Goal: Transaction & Acquisition: Subscribe to service/newsletter

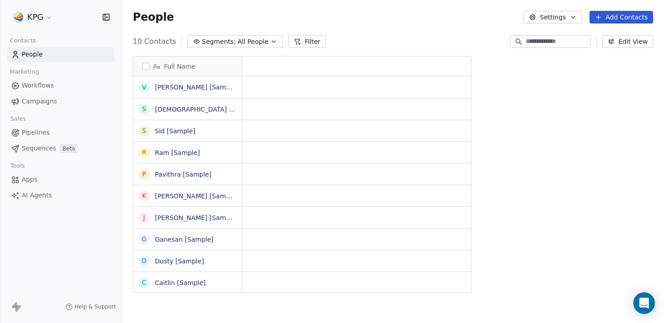
scroll to position [0, 0]
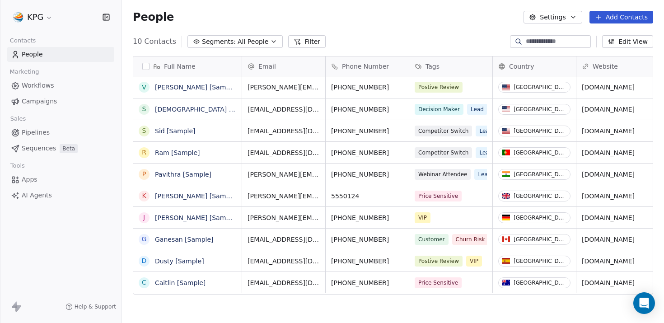
click at [46, 21] on html "KPG Contacts People Marketing Workflows Campaigns Sales Pipelines Sequences Bet…" at bounding box center [332, 161] width 664 height 323
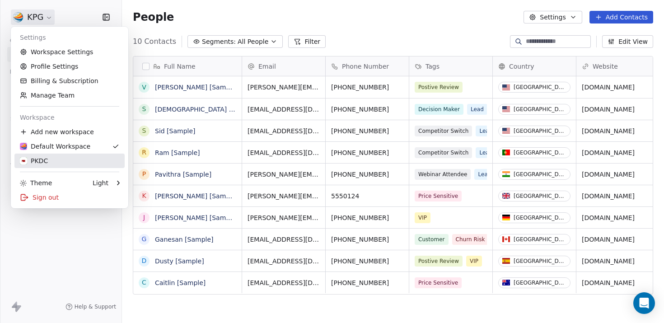
click at [58, 168] on div "Settings Workspace Settings Profile Settings Billing & Subscription Manage Team…" at bounding box center [70, 118] width 118 height 182
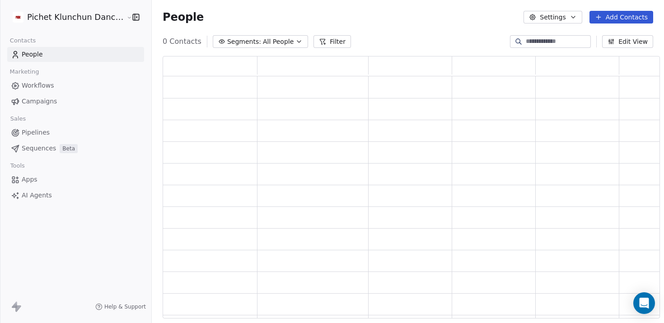
scroll to position [263, 498]
click at [58, 165] on div "Tools" at bounding box center [75, 166] width 137 height 13
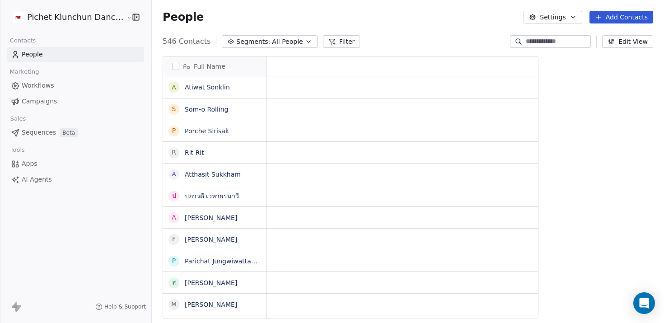
scroll to position [284, 519]
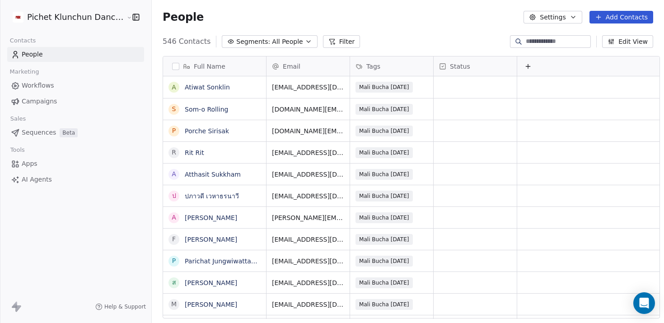
click at [59, 99] on link "Campaigns" at bounding box center [75, 101] width 137 height 15
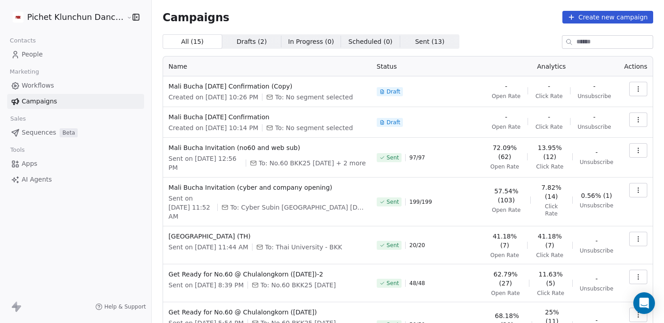
click at [448, 90] on icon "button" at bounding box center [638, 88] width 7 height 7
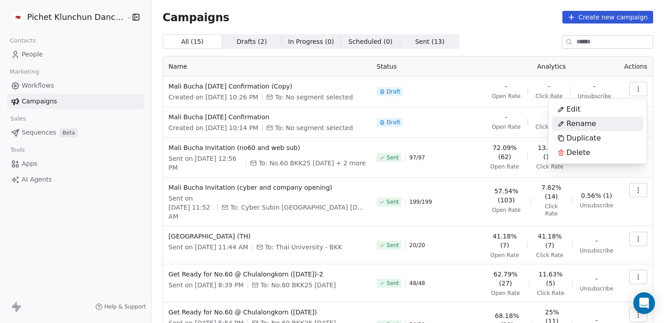
click at [448, 125] on div "Rename" at bounding box center [597, 124] width 91 height 14
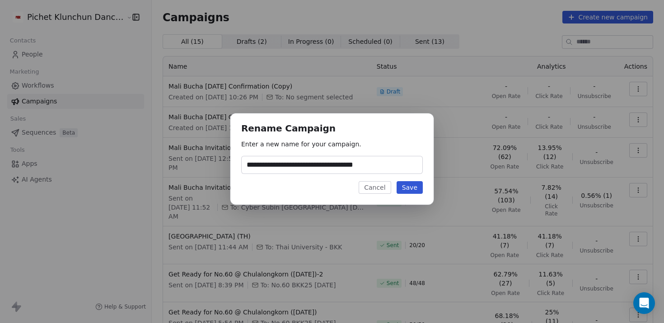
click at [305, 168] on input "**********" at bounding box center [332, 164] width 181 height 17
drag, startPoint x: 358, startPoint y: 165, endPoint x: 399, endPoint y: 167, distance: 41.2
click at [399, 167] on input "**********" at bounding box center [332, 164] width 181 height 17
type input "**********"
click at [403, 187] on button "Save" at bounding box center [410, 187] width 26 height 13
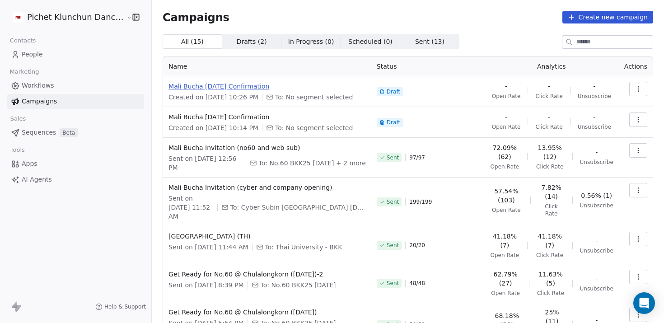
click at [244, 82] on span "Mali Bucha [DATE] Confirmation" at bounding box center [267, 86] width 197 height 9
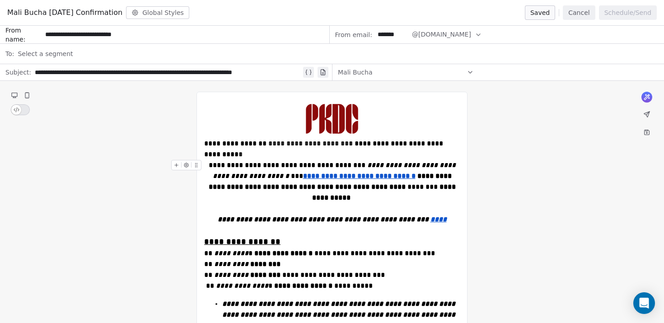
click at [389, 188] on strong "**********" at bounding box center [385, 192] width 146 height 18
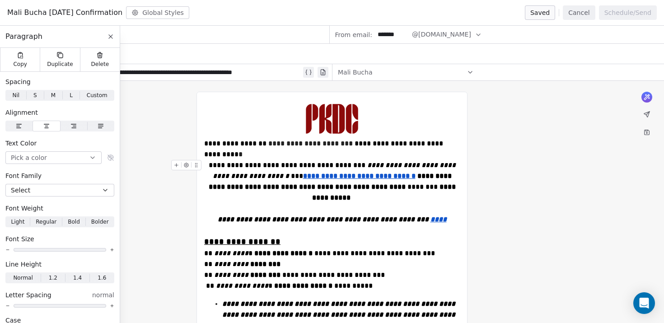
click at [387, 187] on strong "**********" at bounding box center [385, 192] width 146 height 18
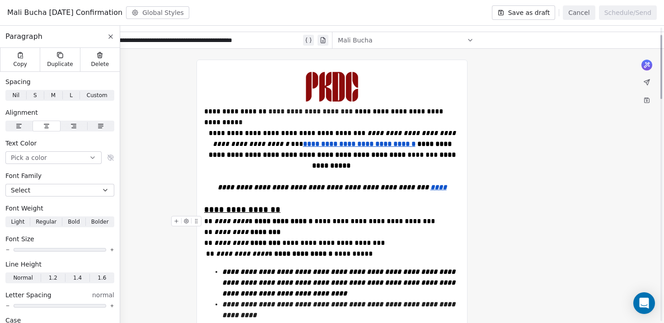
scroll to position [34, 0]
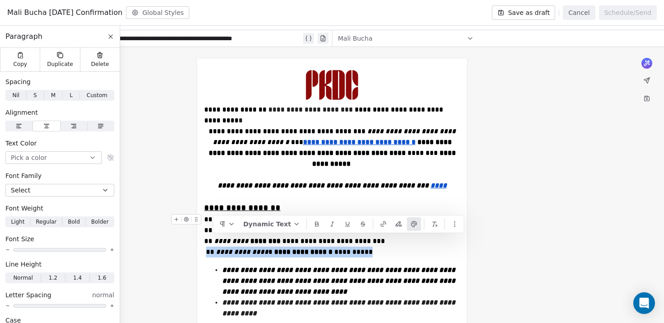
drag, startPoint x: 354, startPoint y: 237, endPoint x: 208, endPoint y: 244, distance: 146.1
click at [208, 244] on div "**********" at bounding box center [332, 235] width 256 height 43
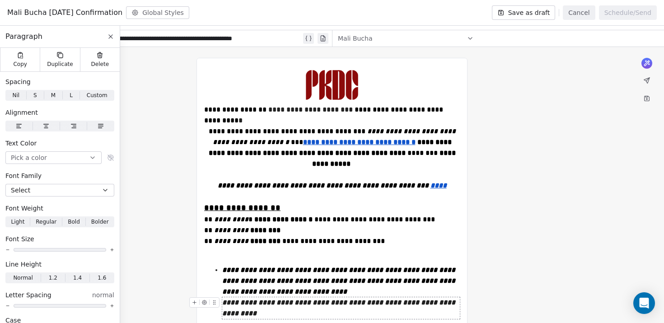
click at [259, 293] on div "**********" at bounding box center [341, 308] width 238 height 22
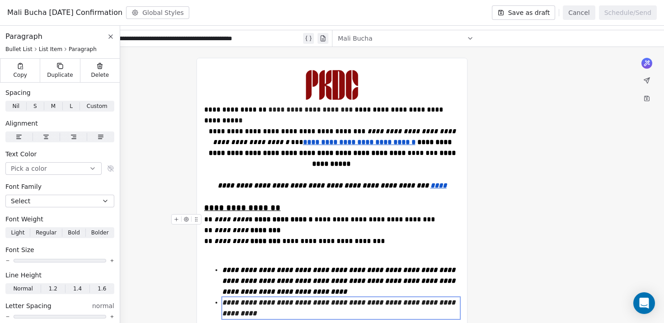
click at [259, 244] on div "**********" at bounding box center [332, 235] width 256 height 43
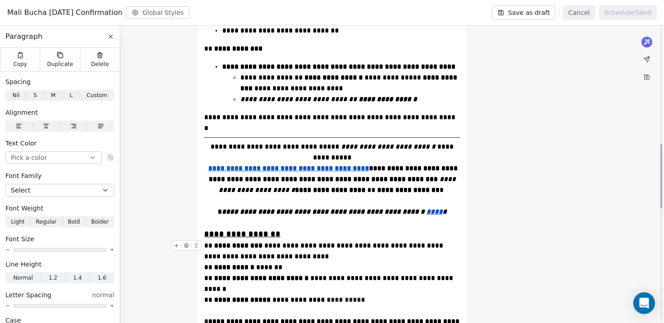
scroll to position [555, 0]
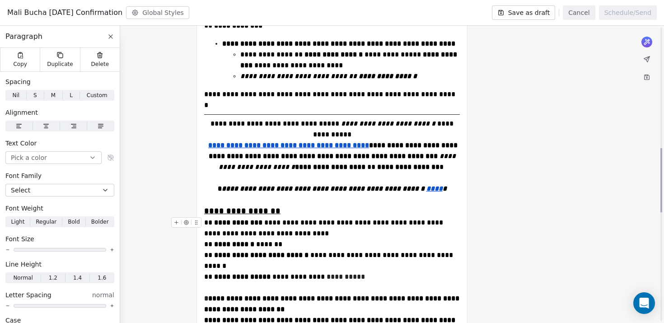
click at [305, 244] on span "**********" at bounding box center [329, 249] width 251 height 61
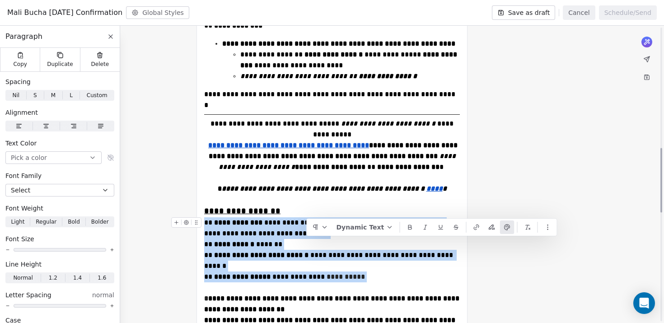
click at [305, 244] on span "**********" at bounding box center [329, 249] width 251 height 61
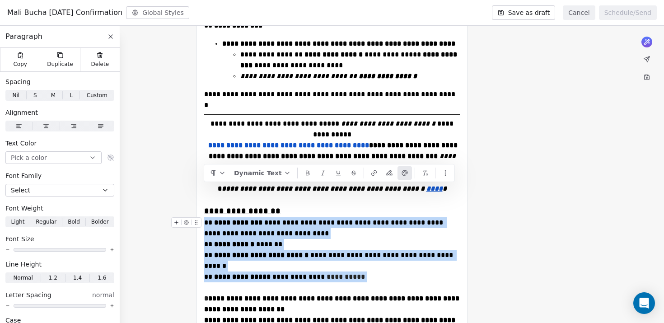
click at [346, 251] on div "**********" at bounding box center [332, 255] width 256 height 76
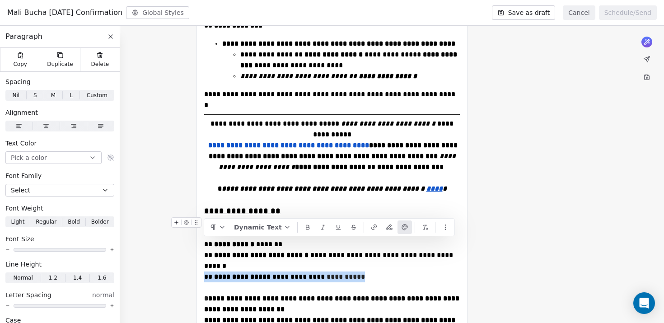
drag, startPoint x: 357, startPoint y: 246, endPoint x: 205, endPoint y: 248, distance: 151.4
click at [205, 248] on div "**********" at bounding box center [332, 255] width 256 height 76
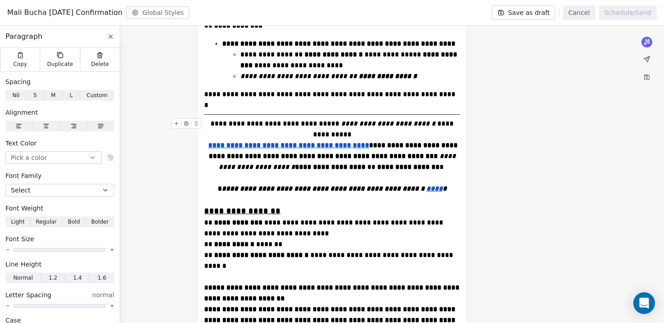
click at [399, 164] on strong "**********" at bounding box center [408, 167] width 62 height 7
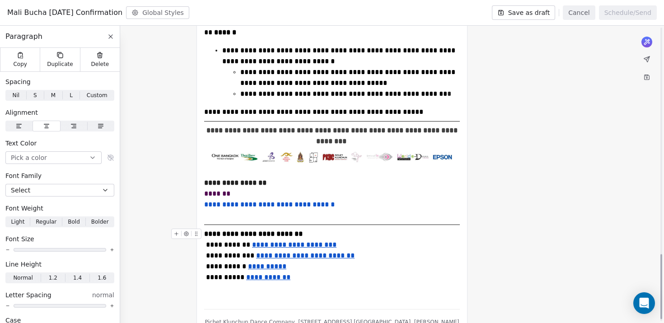
scroll to position [1045, 0]
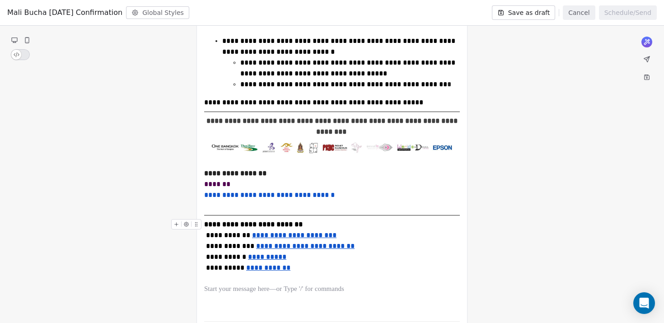
click at [175, 221] on icon at bounding box center [177, 224] width 6 height 6
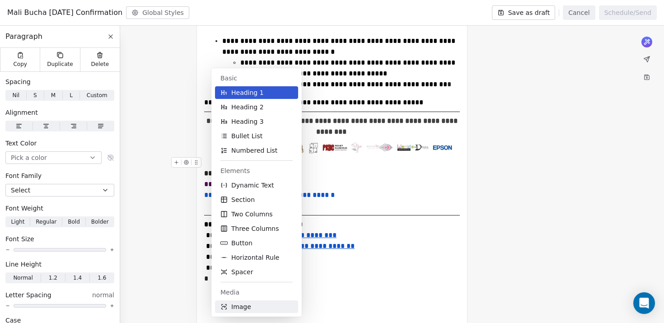
click at [249, 293] on span "Image" at bounding box center [241, 306] width 20 height 9
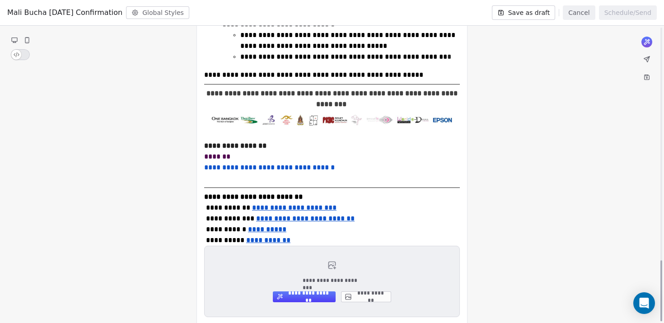
scroll to position [1138, 0]
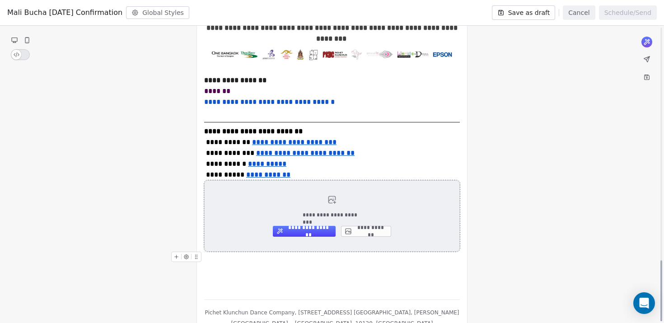
click at [366, 226] on button "**********" at bounding box center [366, 231] width 50 height 11
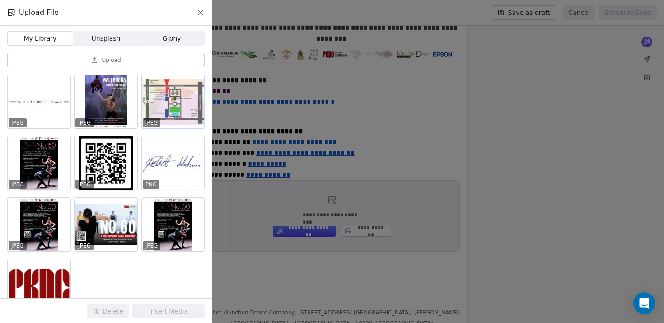
click at [188, 109] on div at bounding box center [173, 101] width 63 height 53
click at [169, 293] on button "Insert Media" at bounding box center [168, 311] width 72 height 14
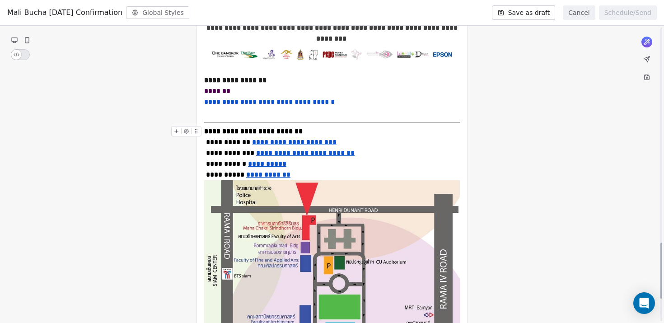
click at [307, 141] on div "**********" at bounding box center [332, 153] width 256 height 54
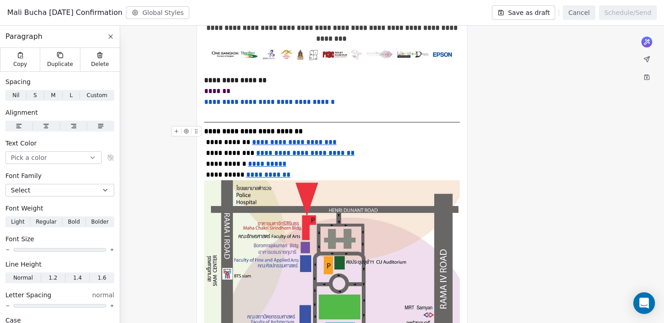
click at [298, 144] on div "**********" at bounding box center [332, 153] width 256 height 54
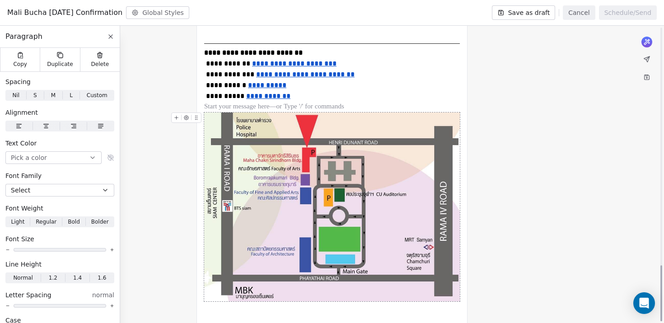
scroll to position [1266, 0]
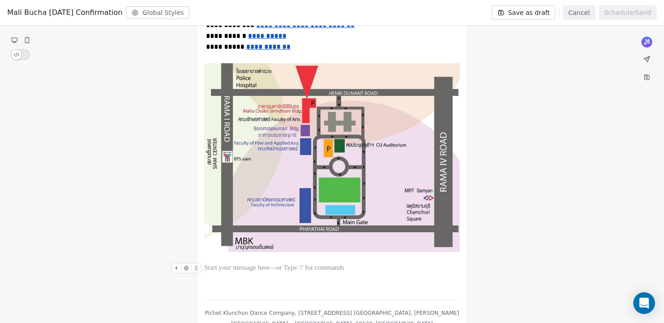
scroll to position [1255, 0]
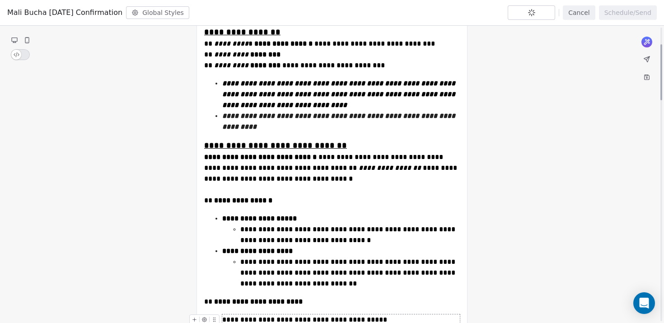
scroll to position [0, 0]
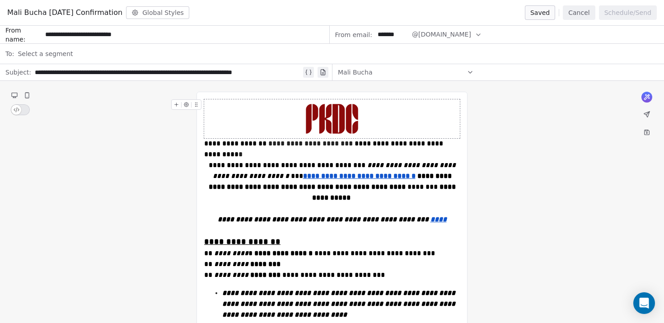
click at [156, 50] on div "Select a segment" at bounding box center [338, 54] width 641 height 20
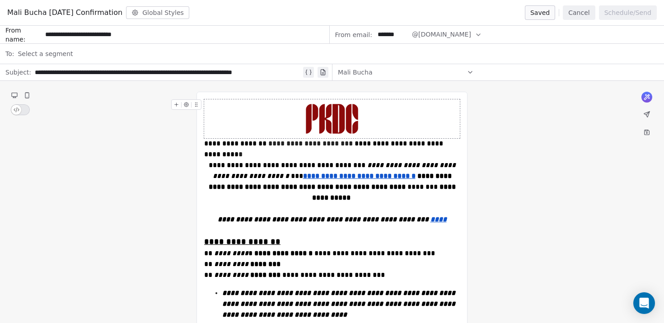
click at [448, 12] on button "Cancel" at bounding box center [579, 12] width 32 height 14
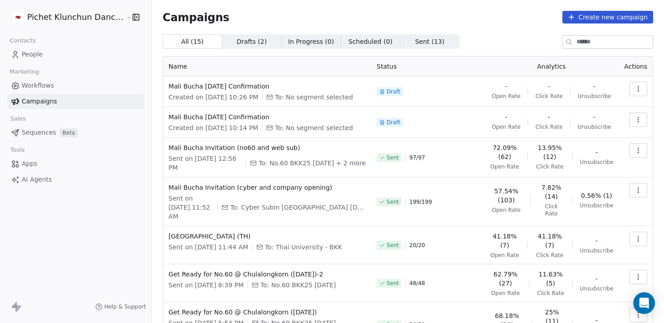
click at [448, 122] on button "button" at bounding box center [639, 120] width 18 height 14
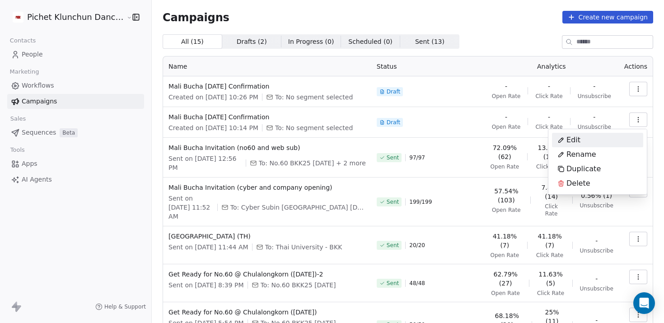
click at [448, 139] on div "Edit" at bounding box center [597, 140] width 91 height 14
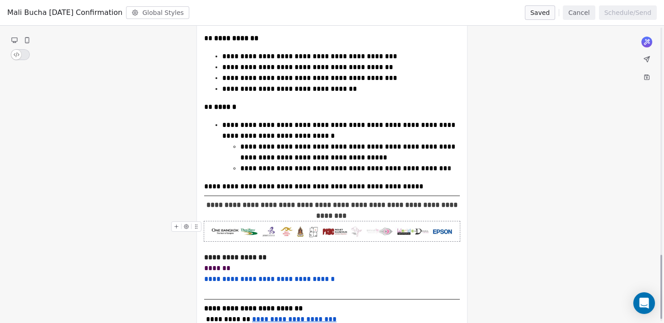
scroll to position [1067, 0]
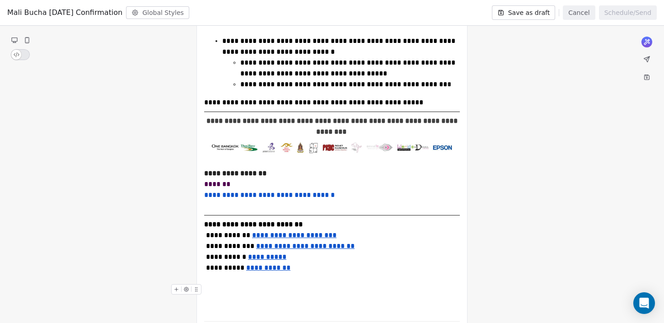
click at [176, 287] on icon at bounding box center [177, 290] width 6 height 6
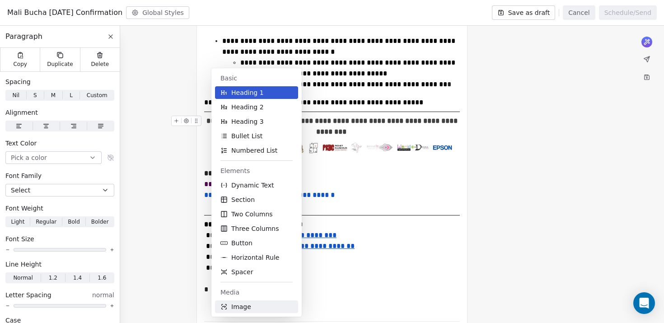
click at [251, 293] on button "Image" at bounding box center [256, 307] width 83 height 13
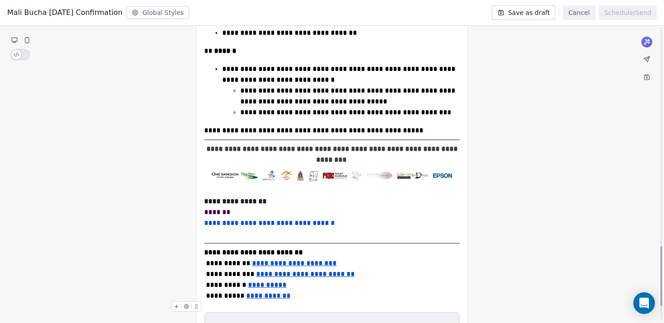
scroll to position [1160, 0]
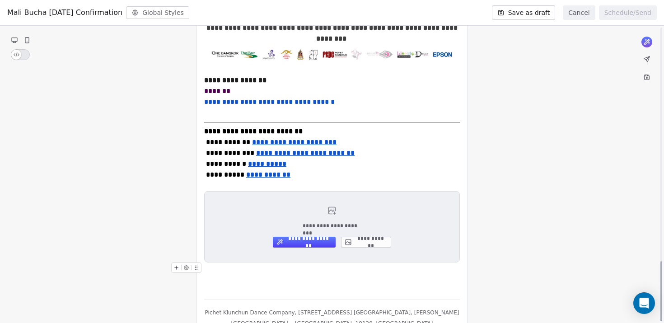
click at [349, 240] on icon at bounding box center [348, 242] width 5 height 5
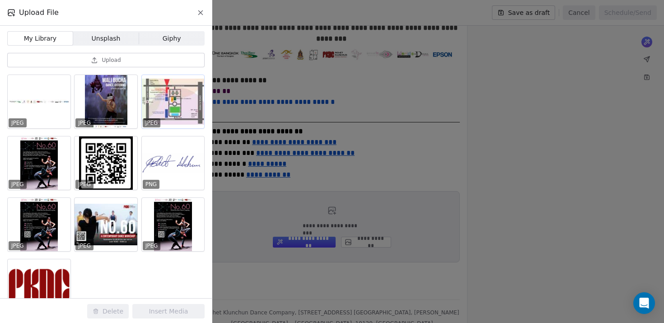
click at [170, 108] on div at bounding box center [173, 101] width 63 height 53
click at [188, 293] on button "Insert Media" at bounding box center [168, 311] width 72 height 14
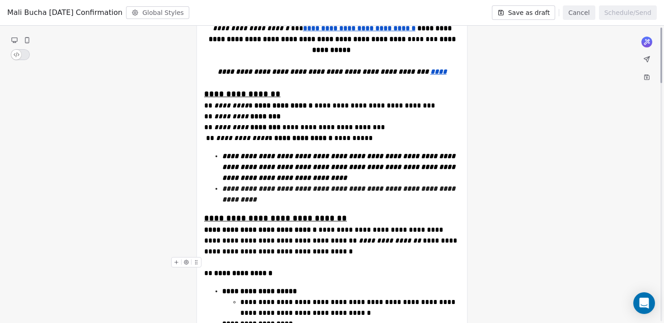
scroll to position [0, 0]
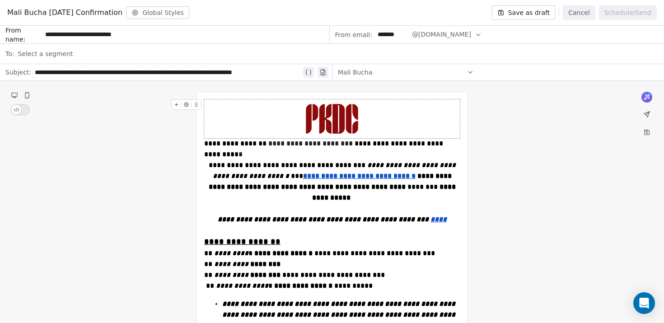
click at [448, 9] on button "Save as draft" at bounding box center [524, 12] width 64 height 14
click at [448, 12] on button "Cancel" at bounding box center [579, 12] width 32 height 14
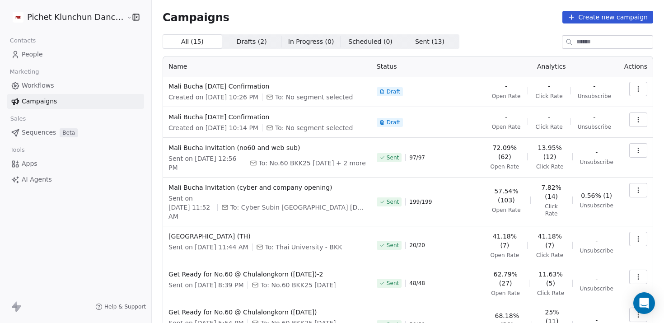
click at [51, 58] on link "People" at bounding box center [75, 54] width 137 height 15
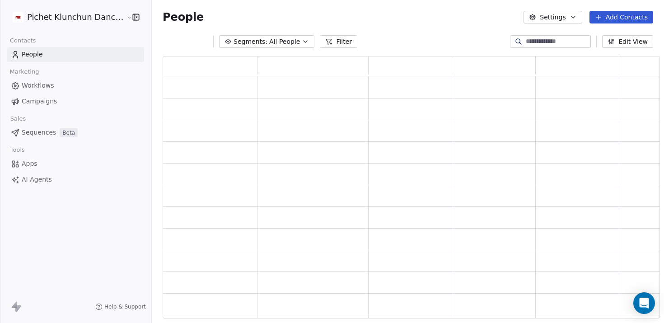
scroll to position [263, 498]
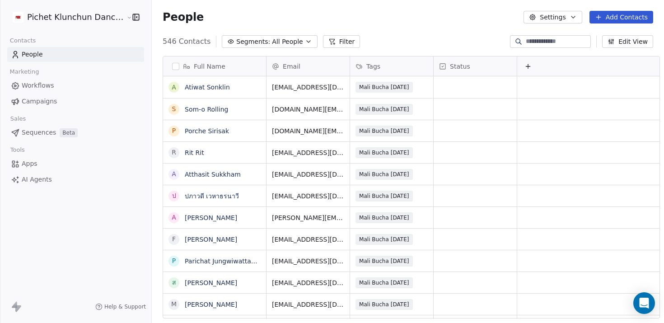
click at [283, 44] on span "All People" at bounding box center [287, 41] width 31 height 9
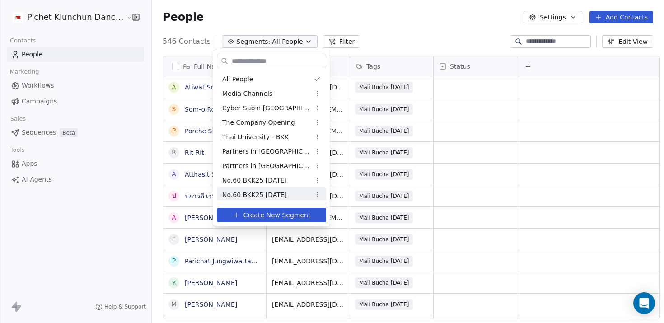
click at [257, 218] on span "Create New Segment" at bounding box center [277, 215] width 67 height 9
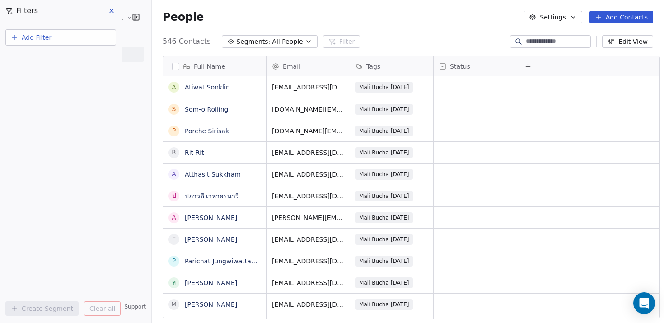
click at [87, 34] on button "Add Filter" at bounding box center [60, 37] width 111 height 16
click at [87, 34] on html "Pichet Klunchun Dance Company Contacts People Marketing Workflows Campaigns Sal…" at bounding box center [332, 161] width 664 height 323
click at [256, 33] on html "Pichet Klunchun Dance Company Contacts People Marketing Workflows Campaigns Sal…" at bounding box center [332, 161] width 664 height 323
click at [255, 40] on span "Segments:" at bounding box center [253, 41] width 34 height 9
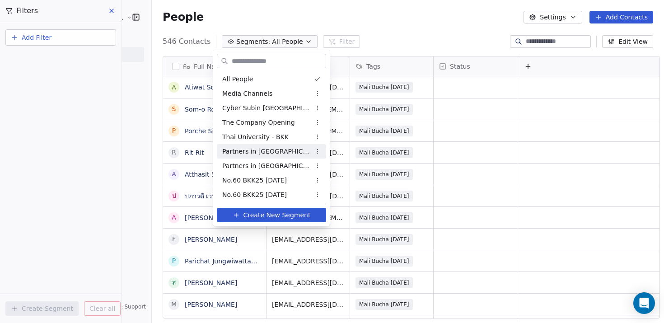
scroll to position [16, 0]
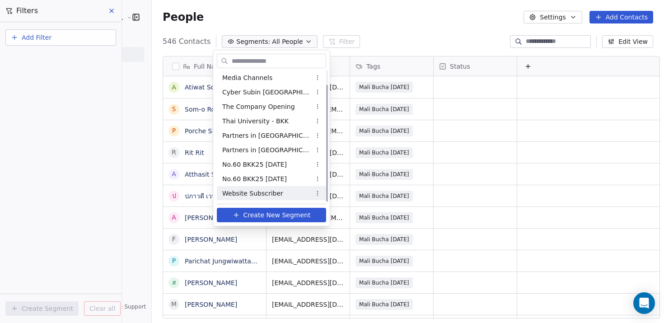
click at [268, 212] on span "Create New Segment" at bounding box center [277, 215] width 67 height 9
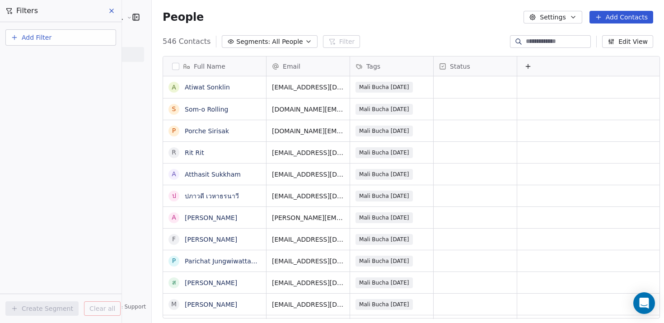
click at [286, 45] on span "All People" at bounding box center [287, 41] width 31 height 9
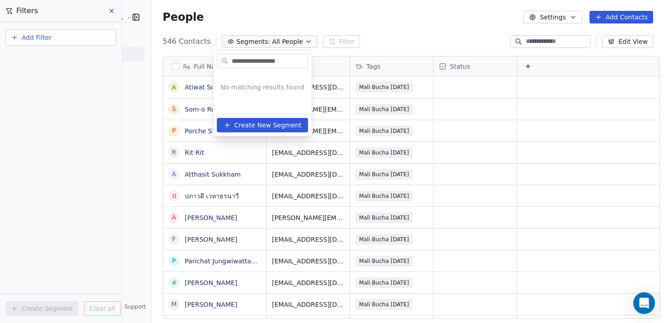
type input "**********"
click at [260, 122] on span "Create New Segment" at bounding box center [268, 125] width 67 height 9
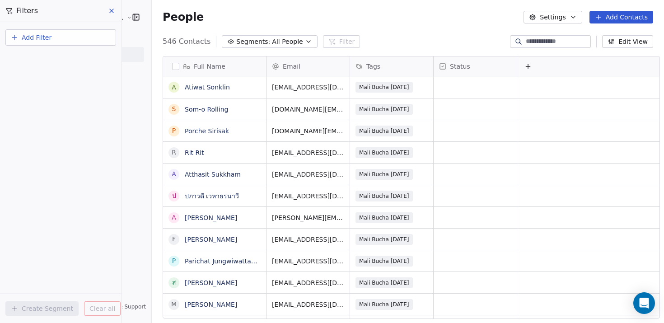
click at [257, 46] on span "Segments:" at bounding box center [253, 41] width 34 height 9
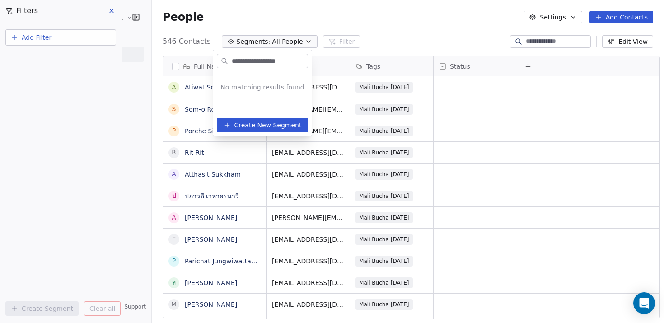
click at [140, 289] on html "Pichet Klunchun Dance Company Contacts People Marketing Workflows Campaigns Sal…" at bounding box center [332, 161] width 664 height 323
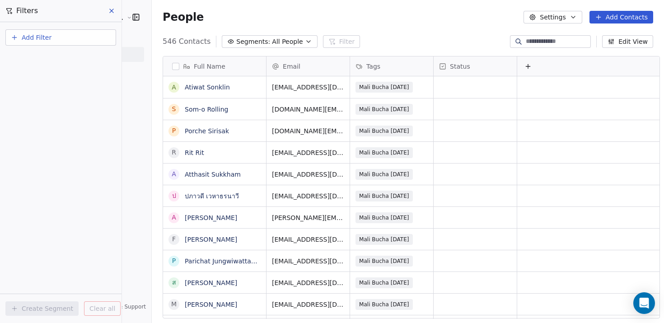
click at [272, 45] on span "All People" at bounding box center [287, 41] width 31 height 9
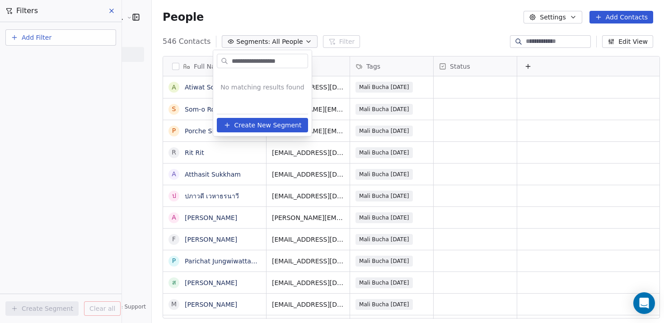
click at [259, 121] on span "Create New Segment" at bounding box center [268, 125] width 67 height 9
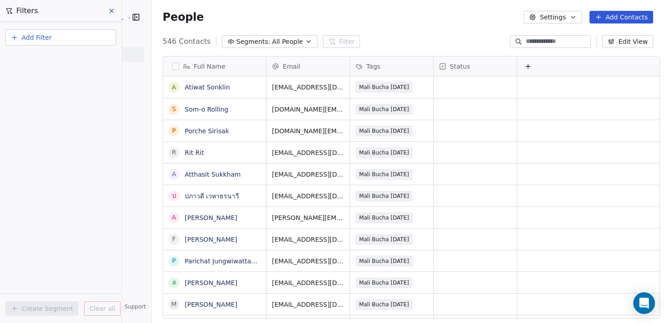
click at [273, 47] on button "Segments: All People" at bounding box center [269, 41] width 95 height 13
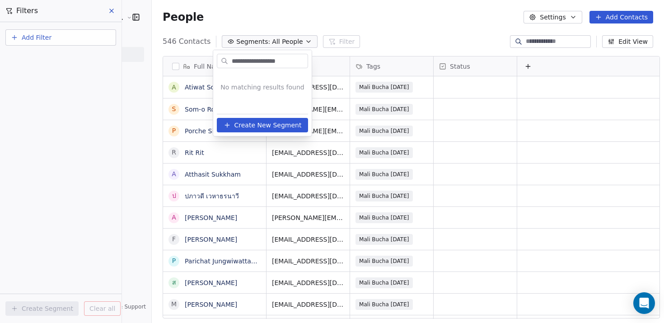
click at [269, 58] on input "**********" at bounding box center [269, 61] width 78 height 13
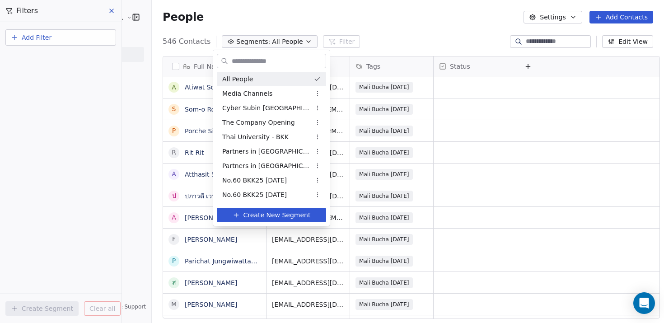
click at [50, 43] on html "Pichet Klunchun Dance Company Contacts People Marketing Workflows Campaigns Sal…" at bounding box center [332, 161] width 664 height 323
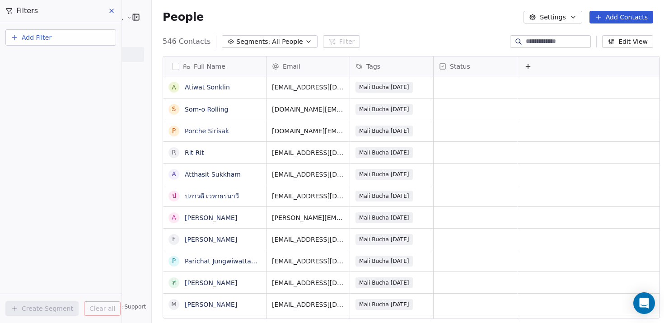
click at [48, 39] on span "Add Filter" at bounding box center [37, 37] width 30 height 9
click at [46, 60] on span "Contact properties" at bounding box center [44, 58] width 59 height 9
type input "***"
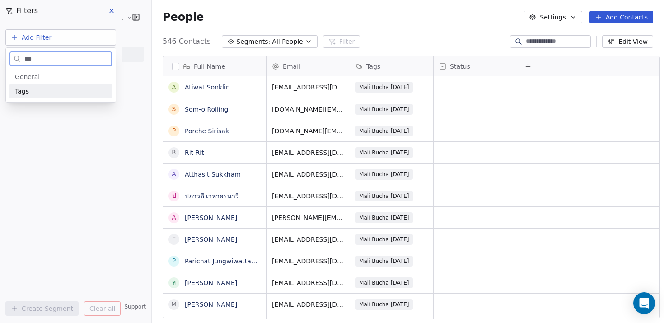
click at [44, 89] on div "Tags" at bounding box center [61, 91] width 92 height 9
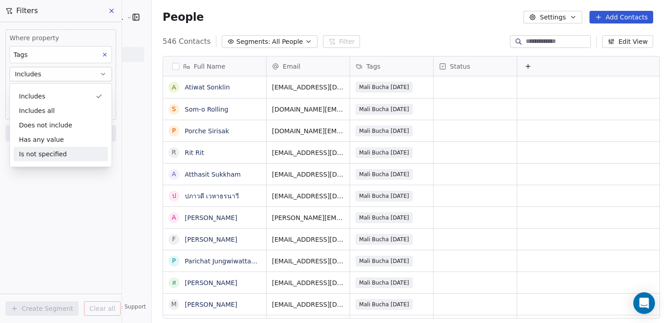
click at [71, 216] on div "Where property Tags Includes Select Tags Add filter to this group Add another f…" at bounding box center [61, 172] width 122 height 301
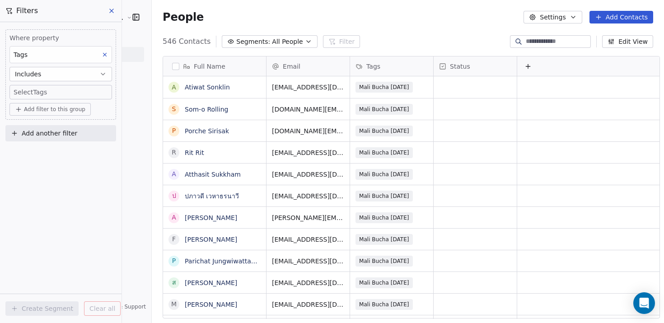
click at [59, 92] on body "Pichet Klunchun Dance Company Contacts People Marketing Workflows Campaigns Sal…" at bounding box center [332, 161] width 664 height 323
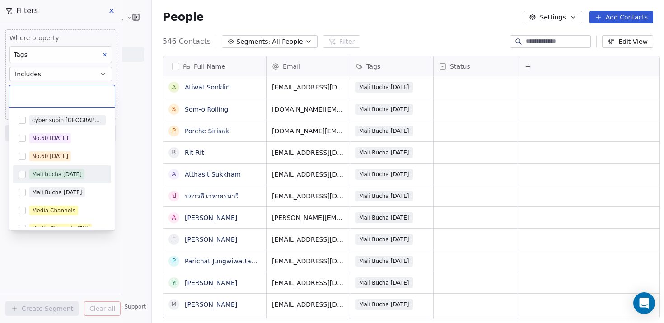
click at [75, 177] on div "Mali bucha AUG 15th" at bounding box center [57, 174] width 50 height 8
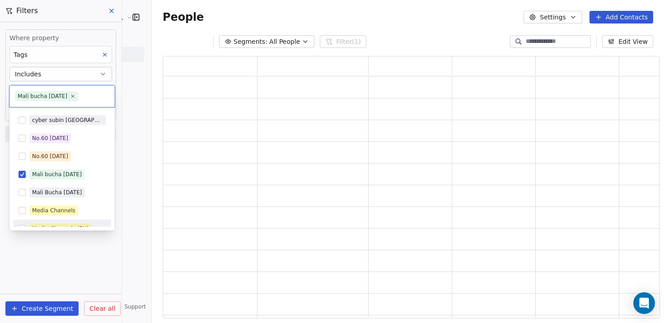
click at [78, 260] on html "Pichet Klunchun Dance Company Contacts People Marketing Workflows Campaigns Sal…" at bounding box center [332, 161] width 664 height 323
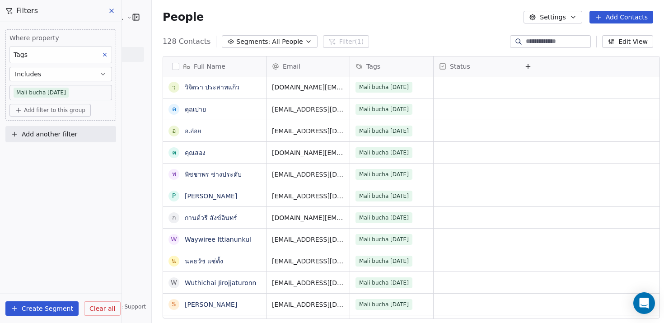
scroll to position [284, 519]
click at [61, 293] on button "Create Segment" at bounding box center [41, 308] width 73 height 14
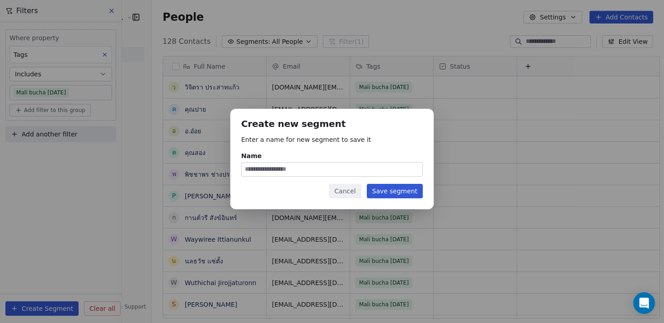
click at [396, 207] on div "Create new segment Enter a name for new segment to save it Name Cancel Save seg…" at bounding box center [331, 159] width 203 height 100
click at [335, 175] on input "Name" at bounding box center [332, 170] width 181 height 14
type input "**********"
click at [403, 186] on button "Save segment" at bounding box center [395, 191] width 56 height 14
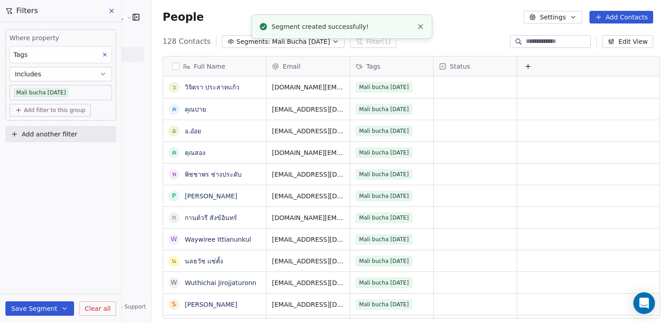
click at [108, 8] on icon at bounding box center [111, 10] width 7 height 7
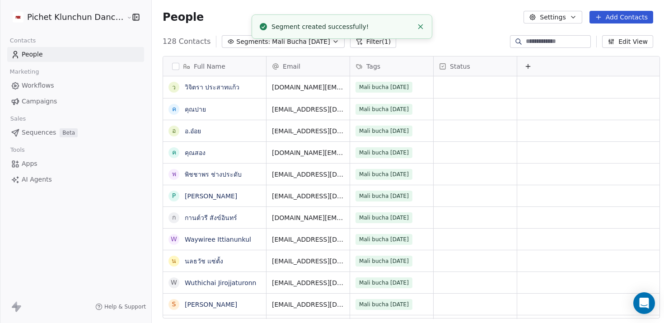
click at [272, 41] on span "Mali Bucha Aug 15th" at bounding box center [301, 41] width 58 height 9
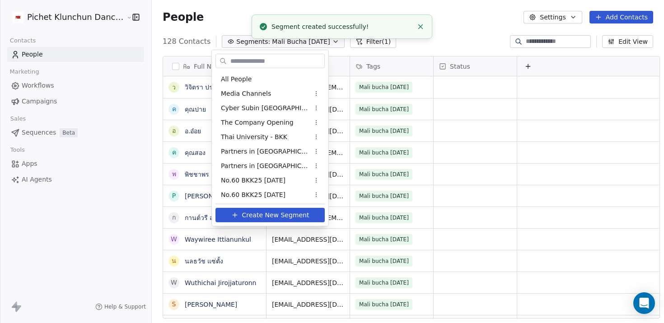
scroll to position [30, 0]
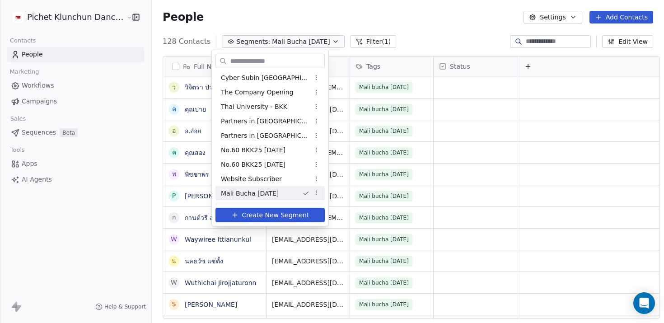
click at [273, 211] on span "Create New Segment" at bounding box center [275, 215] width 67 height 9
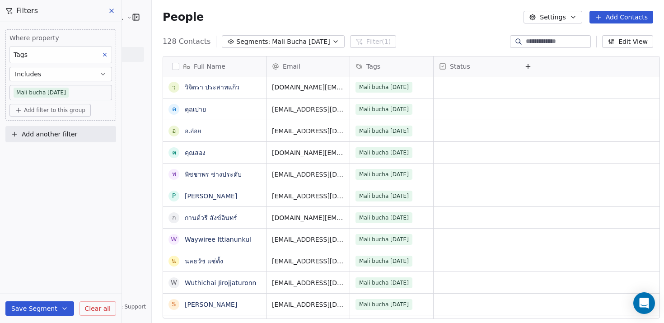
click at [67, 94] on body "Pichet Klunchun Dance Company Contacts People Marketing Workflows Campaigns Sal…" at bounding box center [332, 161] width 664 height 323
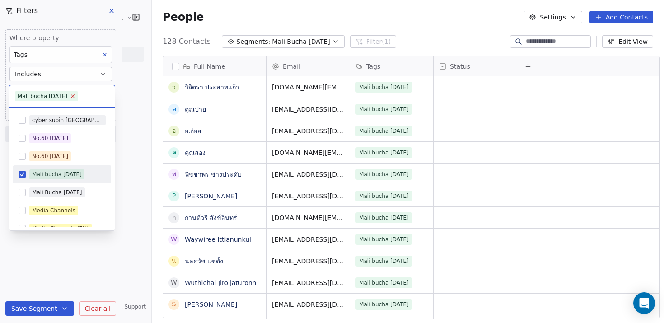
click at [75, 94] on icon at bounding box center [73, 96] width 6 height 6
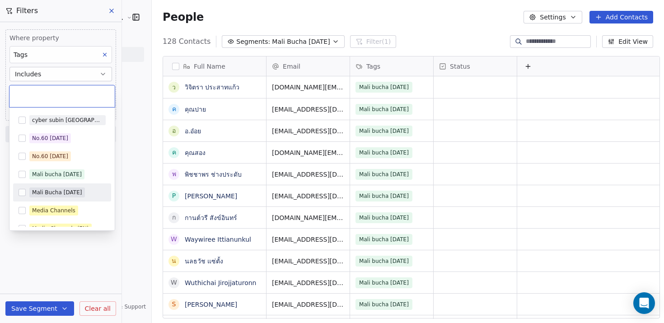
click at [54, 196] on div "Mali Bucha Aug 16th" at bounding box center [57, 192] width 50 height 8
click at [57, 268] on html "Pichet Klunchun Dance Company Contacts People Marketing Workflows Campaigns Sal…" at bounding box center [332, 161] width 664 height 323
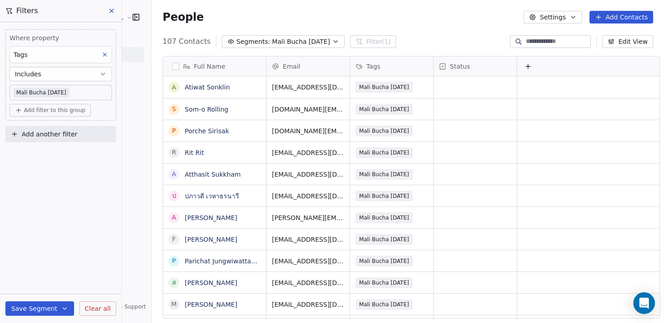
scroll to position [284, 519]
click at [50, 293] on button "Save Segment" at bounding box center [39, 308] width 69 height 14
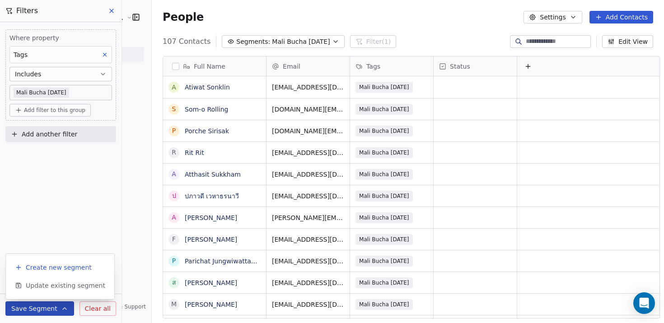
click at [76, 263] on button "Create new segment" at bounding box center [59, 267] width 101 height 16
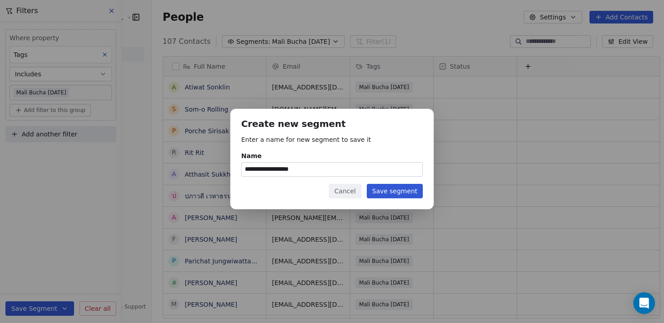
click at [297, 171] on input "**********" at bounding box center [332, 170] width 181 height 14
type input "**********"
click at [381, 185] on button "Save segment" at bounding box center [395, 191] width 56 height 14
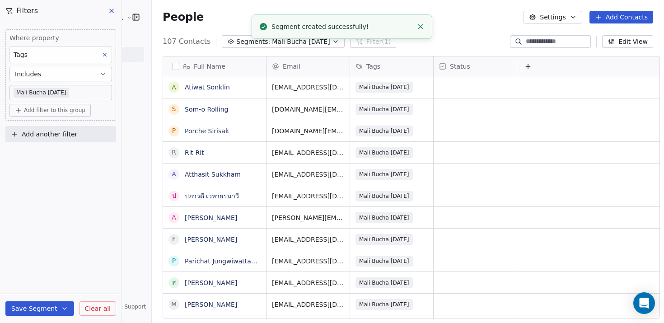
click at [112, 7] on icon at bounding box center [111, 10] width 7 height 7
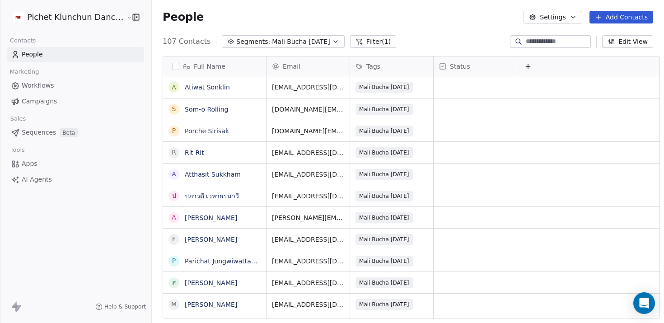
click at [36, 102] on span "Campaigns" at bounding box center [39, 101] width 35 height 9
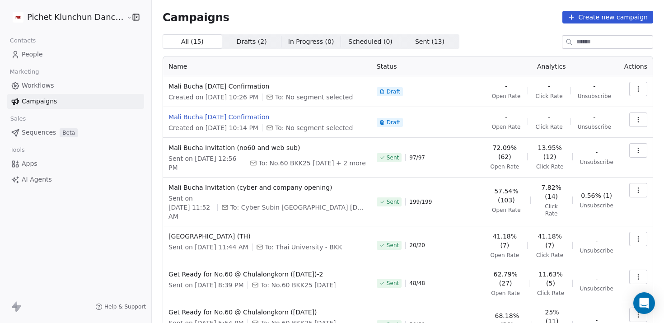
click at [251, 121] on span "Mali Bucha [DATE] Confirmation" at bounding box center [267, 117] width 197 height 9
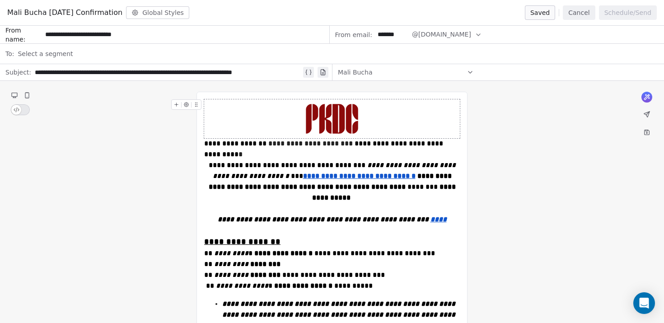
click at [100, 52] on div "Select a segment" at bounding box center [338, 54] width 641 height 20
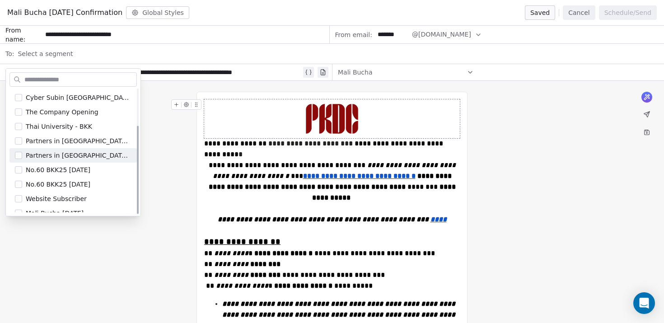
scroll to position [52, 0]
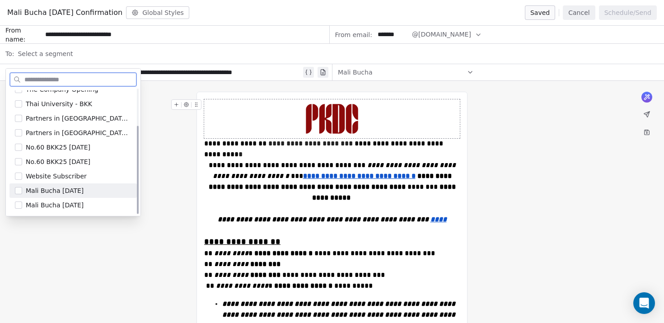
click at [80, 190] on span "Mali Bucha Aug 15th" at bounding box center [55, 190] width 58 height 9
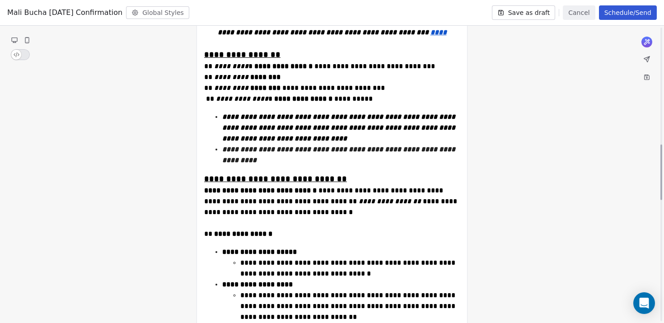
scroll to position [0, 0]
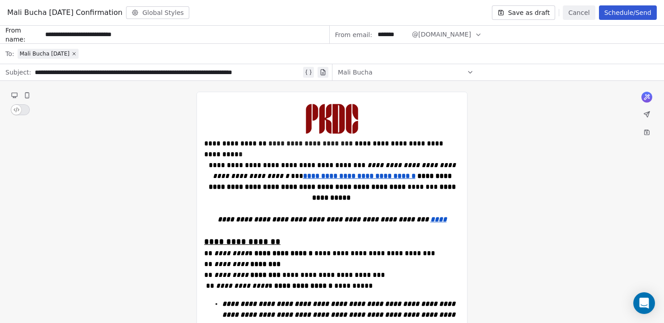
click at [448, 16] on button "Schedule/Send" at bounding box center [628, 12] width 58 height 14
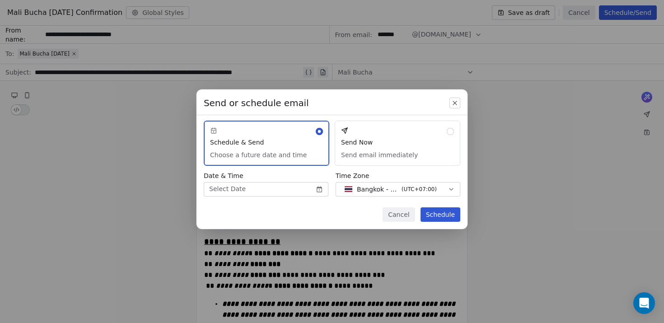
click at [404, 132] on button "Send Now Send email immediately" at bounding box center [398, 143] width 126 height 45
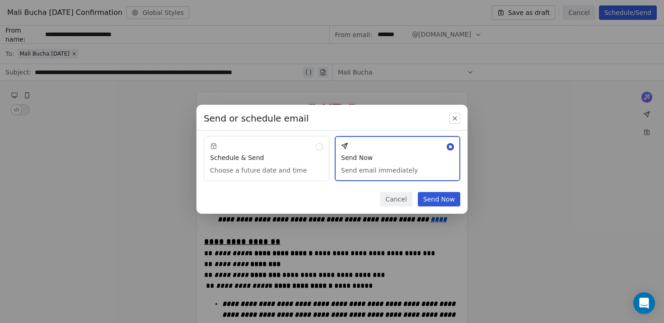
click at [435, 197] on button "Send Now" at bounding box center [439, 199] width 42 height 14
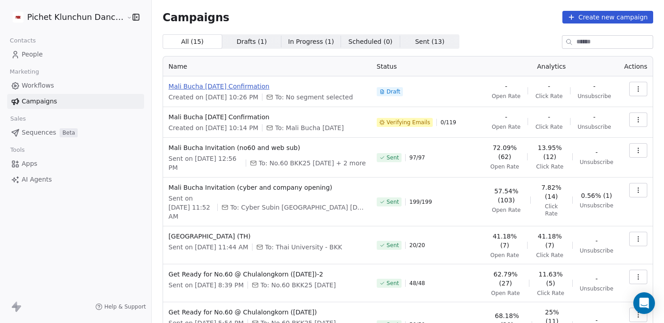
click at [206, 88] on span "Mali Bucha [DATE] Confirmation" at bounding box center [267, 86] width 197 height 9
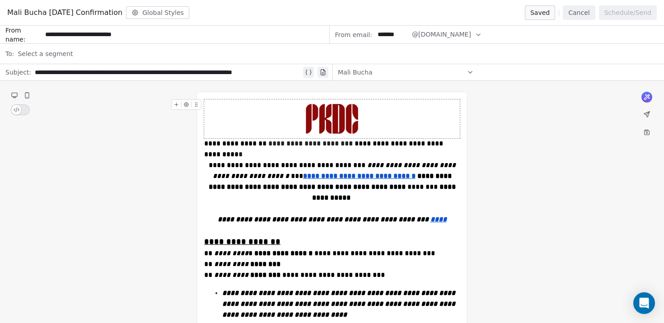
click at [130, 47] on div "Select a segment" at bounding box center [338, 54] width 641 height 20
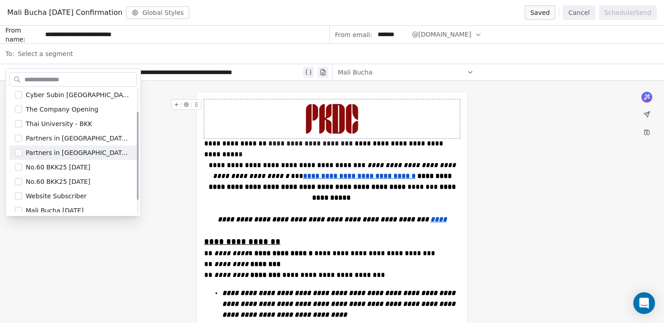
scroll to position [52, 0]
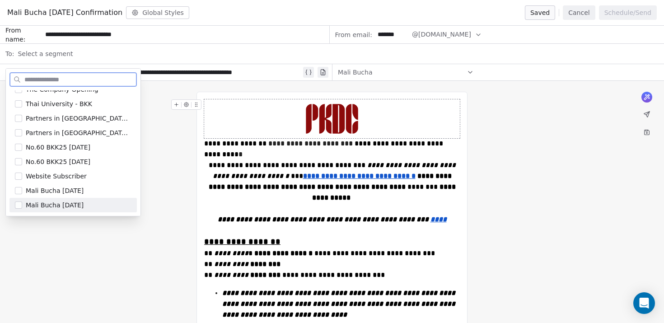
click at [86, 207] on div "Mali Bucha Aug 16th" at bounding box center [79, 205] width 106 height 9
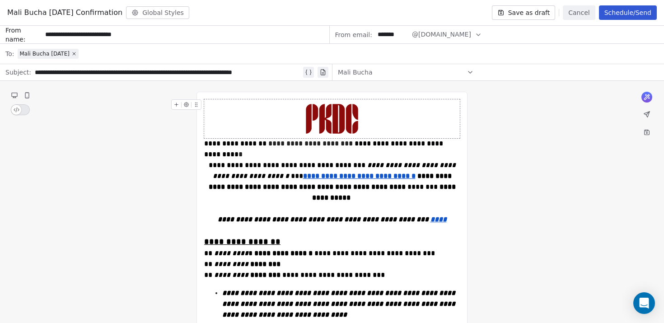
click at [448, 10] on button "Schedule/Send" at bounding box center [628, 12] width 58 height 14
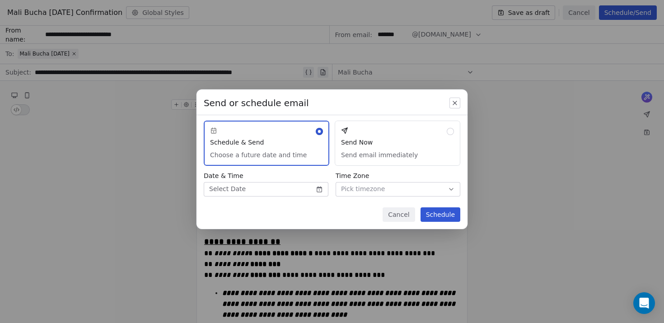
click at [385, 157] on button "Send Now Send email immediately" at bounding box center [398, 143] width 126 height 45
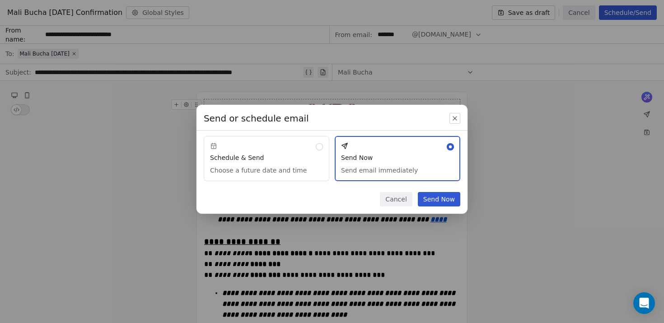
click at [314, 159] on button "Schedule & Send Choose a future date and time" at bounding box center [267, 158] width 126 height 45
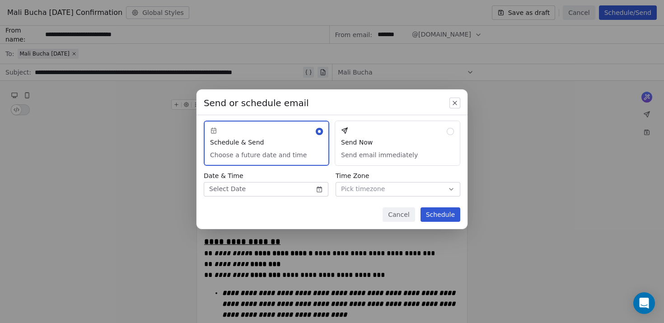
click at [302, 185] on body "Pichet Klunchun Dance Company Contacts People Marketing Workflows Campaigns Sal…" at bounding box center [332, 161] width 664 height 323
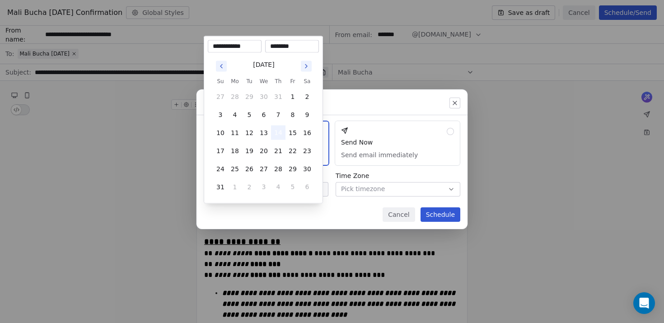
click at [277, 128] on button "14" at bounding box center [278, 133] width 14 height 14
click at [279, 132] on button "14" at bounding box center [278, 133] width 14 height 14
click at [359, 188] on div "Send or schedule email Schedule & Send Choose a future date and time Send Now S…" at bounding box center [332, 162] width 664 height 174
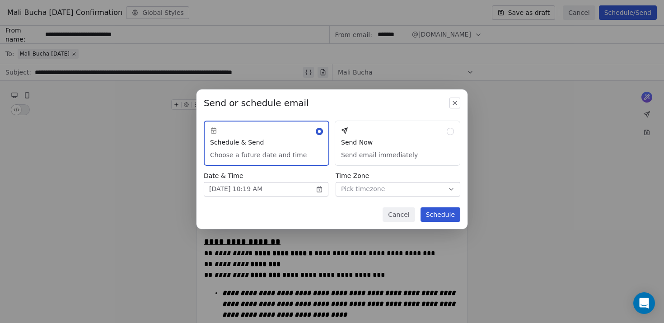
click at [359, 188] on span "Pick timezone" at bounding box center [363, 188] width 44 height 9
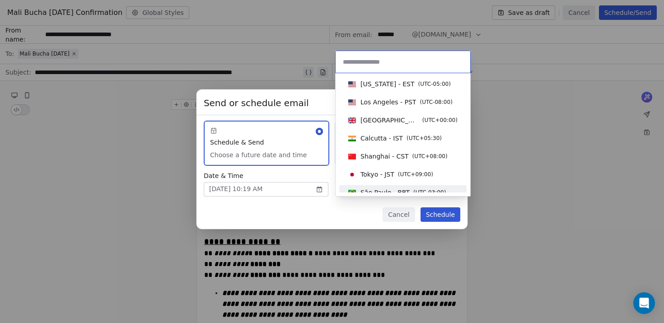
click at [288, 181] on div "Send or schedule email Schedule & Send Choose a future date and time Send Now S…" at bounding box center [332, 162] width 664 height 174
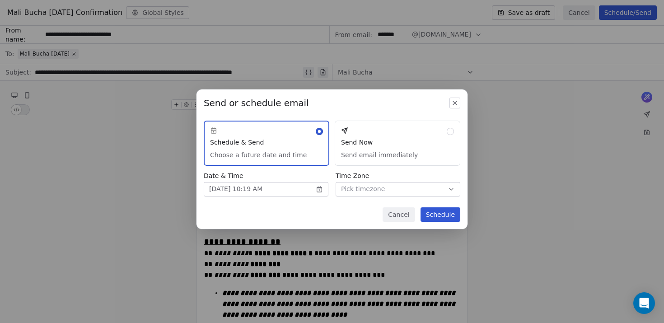
click at [288, 186] on body "Pichet Klunchun Dance Company Contacts People Marketing Workflows Campaigns Sal…" at bounding box center [332, 161] width 664 height 323
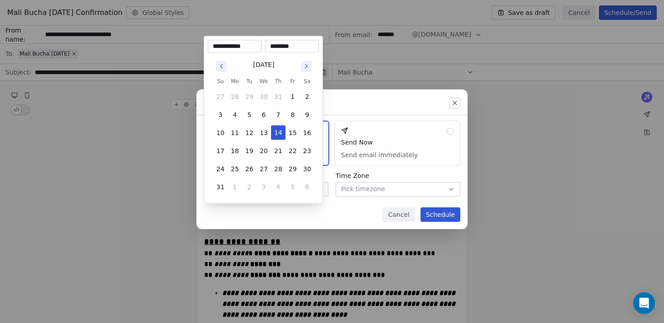
click at [274, 48] on input "********" at bounding box center [292, 46] width 50 height 9
click at [282, 47] on input "********" at bounding box center [292, 46] width 50 height 9
type input "********"
click at [298, 217] on div "Send or schedule email Schedule & Send Choose a future date and time Send Now S…" at bounding box center [332, 162] width 664 height 174
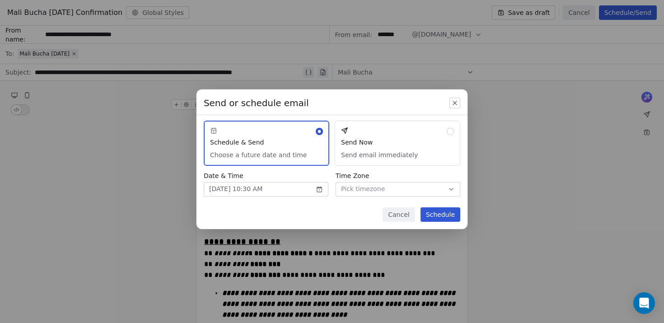
drag, startPoint x: 437, startPoint y: 215, endPoint x: 439, endPoint y: 136, distance: 79.1
click at [439, 136] on div "Send or schedule email Schedule & Send Choose a future date and time Send Now S…" at bounding box center [332, 159] width 271 height 140
click at [448, 104] on icon "button" at bounding box center [455, 103] width 4 height 4
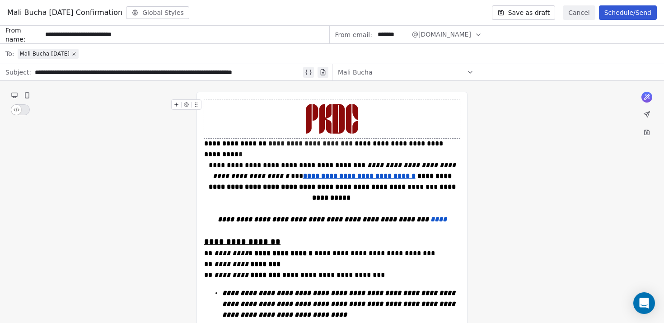
click at [192, 70] on div "**********" at bounding box center [168, 72] width 267 height 11
click at [448, 7] on button "Save as draft" at bounding box center [524, 12] width 64 height 14
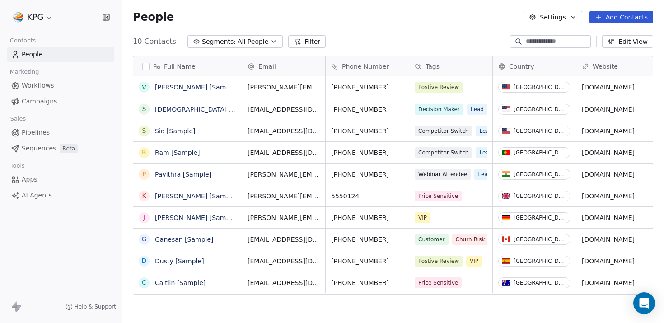
scroll to position [284, 542]
click at [37, 101] on span "Campaigns" at bounding box center [39, 101] width 35 height 9
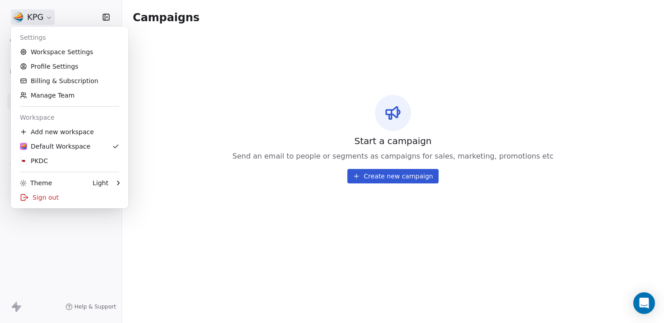
click at [49, 21] on html "KPG Contacts People Marketing Workflows Campaigns Sales Pipelines Sequences Bet…" at bounding box center [332, 161] width 664 height 323
click at [59, 163] on div "PKDC" at bounding box center [69, 160] width 99 height 9
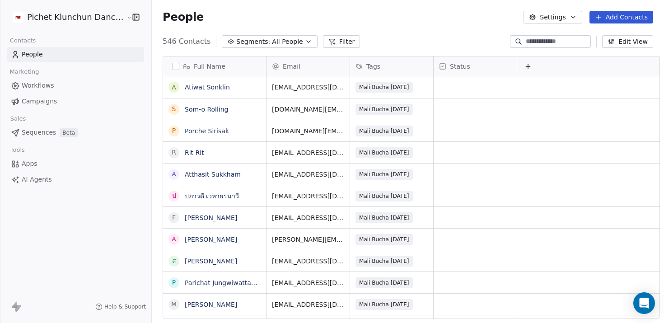
scroll to position [284, 519]
click at [44, 100] on span "Campaigns" at bounding box center [39, 101] width 35 height 9
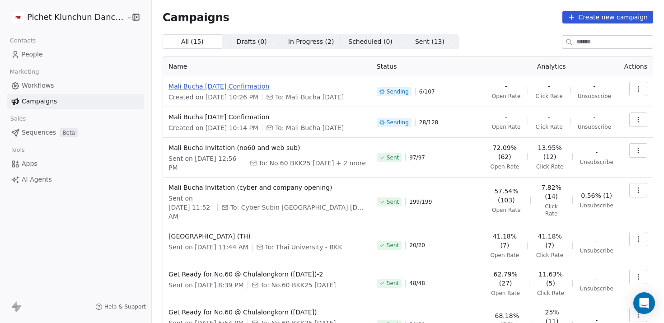
click at [237, 84] on span "Mali Bucha [DATE] Confirmation" at bounding box center [267, 86] width 197 height 9
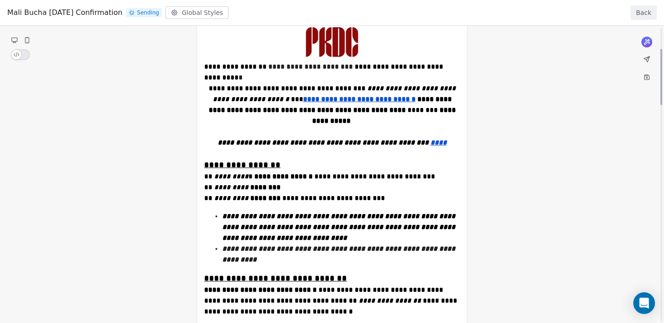
scroll to position [188, 0]
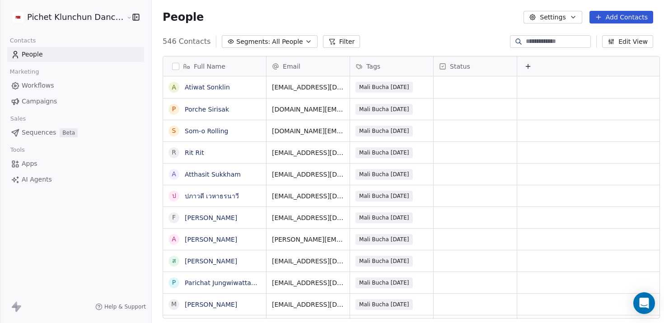
scroll to position [284, 519]
click at [47, 102] on span "Campaigns" at bounding box center [39, 101] width 35 height 9
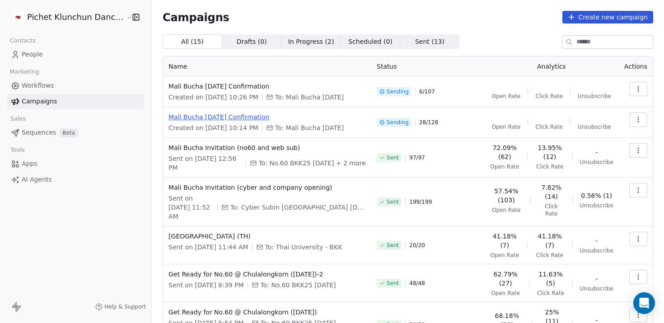
click at [212, 117] on span "Mali Bucha [DATE] Confirmation" at bounding box center [267, 117] width 197 height 9
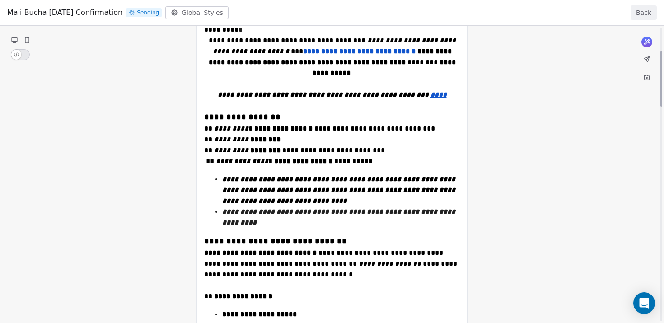
scroll to position [126, 0]
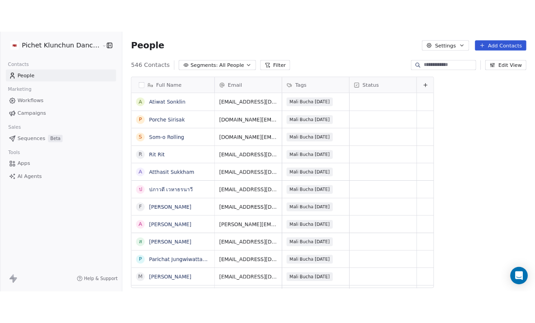
scroll to position [284, 519]
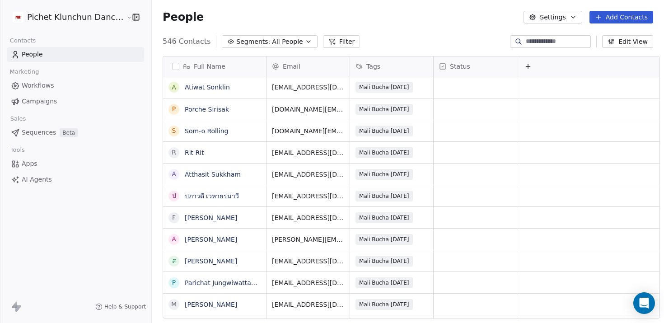
click at [47, 98] on span "Campaigns" at bounding box center [39, 101] width 35 height 9
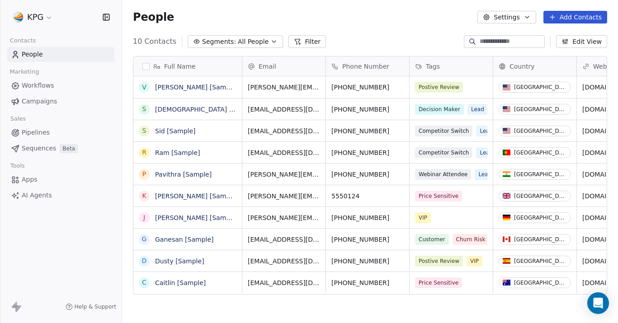
scroll to position [284, 496]
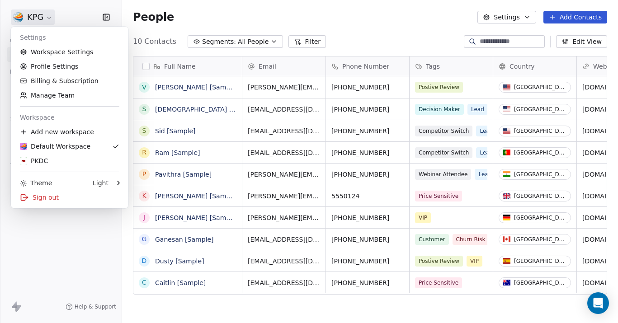
click at [50, 23] on html "KPG Contacts People Marketing Workflows Campaigns Sales Pipelines Sequences Bet…" at bounding box center [309, 161] width 618 height 323
click at [57, 158] on div "PKDC" at bounding box center [69, 160] width 99 height 9
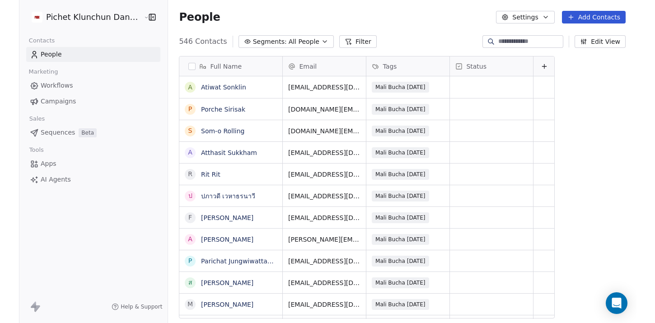
scroll to position [284, 475]
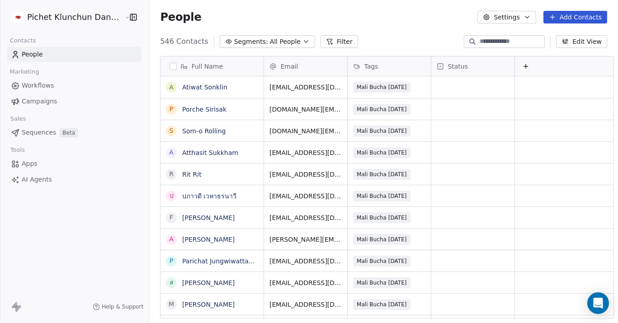
click at [68, 102] on link "Campaigns" at bounding box center [74, 101] width 134 height 15
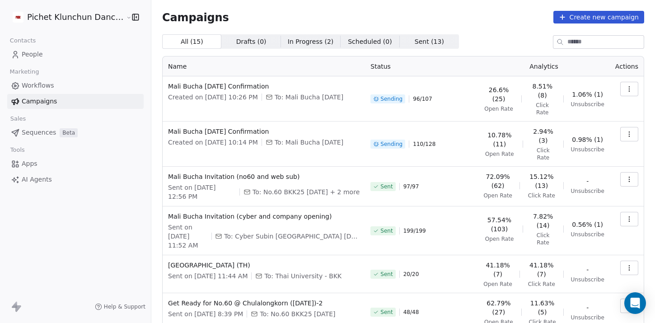
click at [597, 135] on span "0.98% (1)" at bounding box center [587, 139] width 31 height 9
click at [617, 131] on icon "button" at bounding box center [629, 134] width 7 height 7
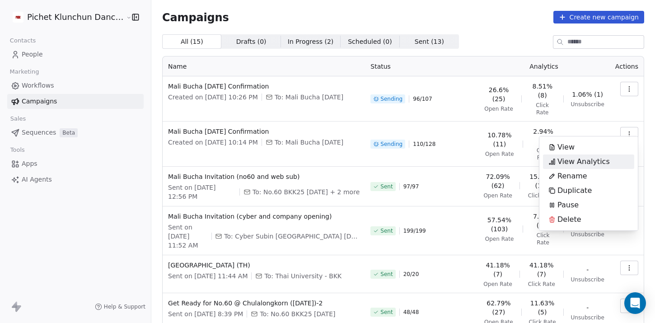
click at [601, 158] on span "View Analytics" at bounding box center [584, 161] width 52 height 11
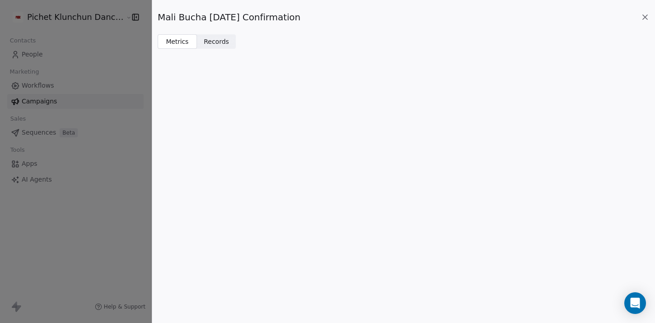
click at [216, 40] on span "Records" at bounding box center [216, 41] width 25 height 9
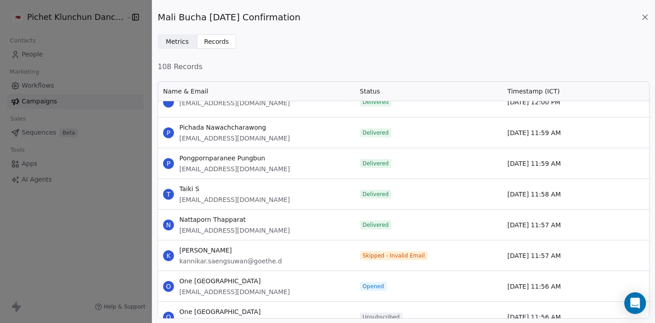
scroll to position [47, 0]
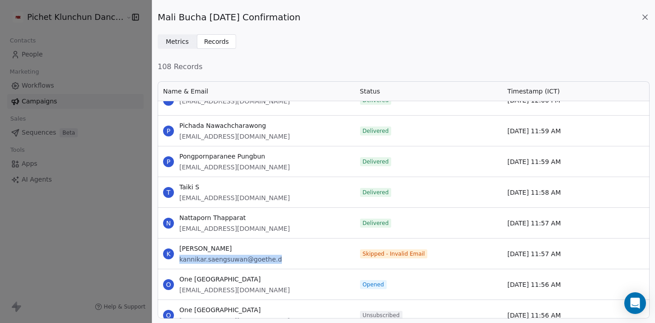
drag, startPoint x: 276, startPoint y: 260, endPoint x: 179, endPoint y: 260, distance: 97.2
click at [179, 260] on div "K Kannikar Saengsuwan kannikar.saengsuwan@goethe.d" at bounding box center [256, 254] width 197 height 30
copy span "kannikar.saengsuwan@goethe.d"
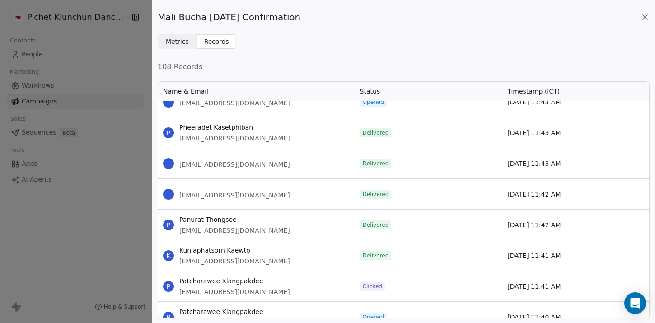
scroll to position [0, 0]
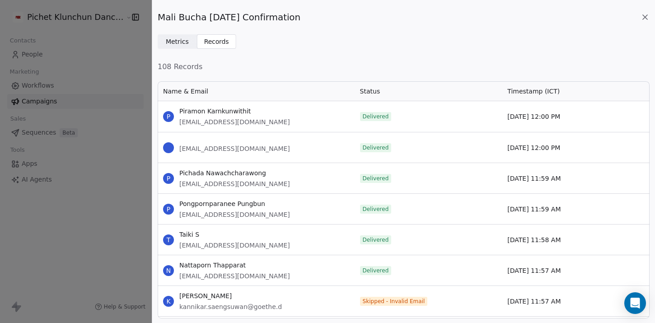
click at [96, 221] on div "Mali Bucha Aug 15th Confirmation Metrics Metrics Records Records 108 Records Na…" at bounding box center [327, 161] width 655 height 323
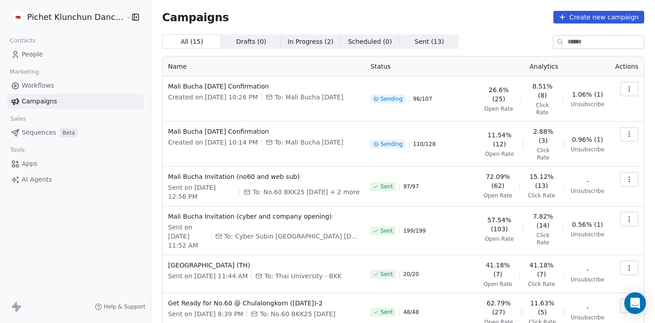
click at [617, 87] on icon "button" at bounding box center [629, 88] width 7 height 7
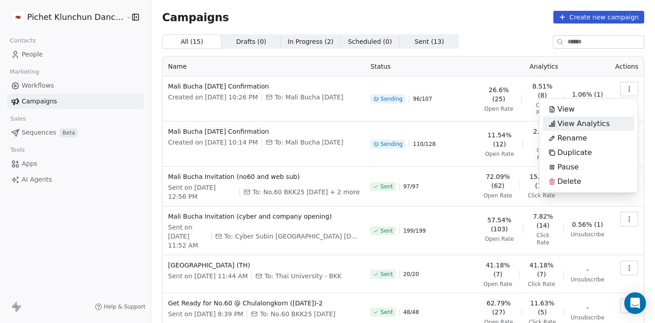
click at [602, 127] on span "View Analytics" at bounding box center [584, 123] width 52 height 11
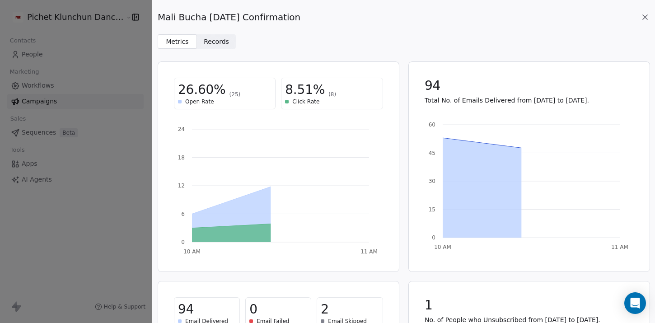
click at [221, 40] on span "Records" at bounding box center [216, 41] width 25 height 9
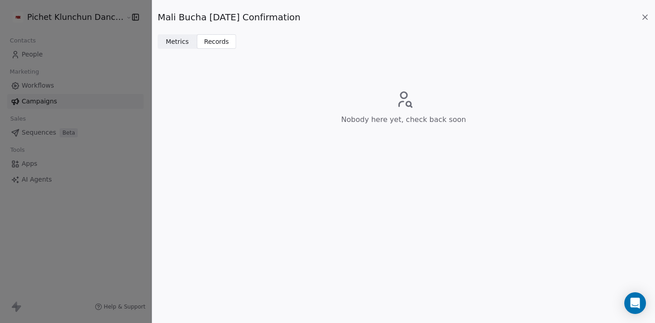
click at [101, 97] on div "Mali Bucha Aug 16th Confirmation Metrics Metrics Records Records Nobody here ye…" at bounding box center [327, 161] width 655 height 323
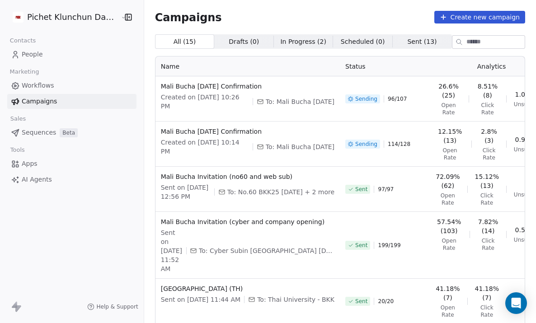
click at [56, 58] on link "People" at bounding box center [71, 54] width 129 height 15
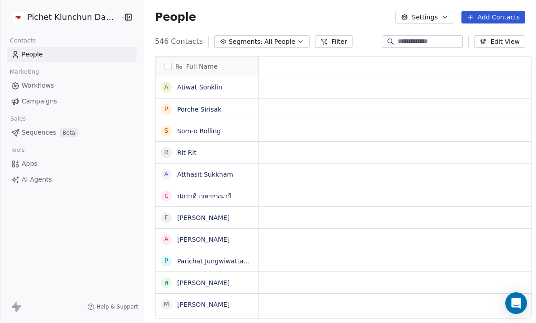
scroll to position [0, 0]
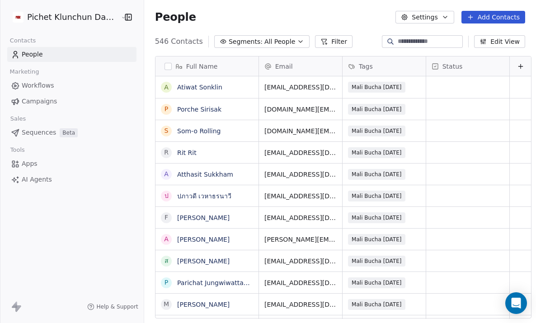
click at [432, 42] on input at bounding box center [429, 41] width 63 height 9
paste input "**********"
type input "**********"
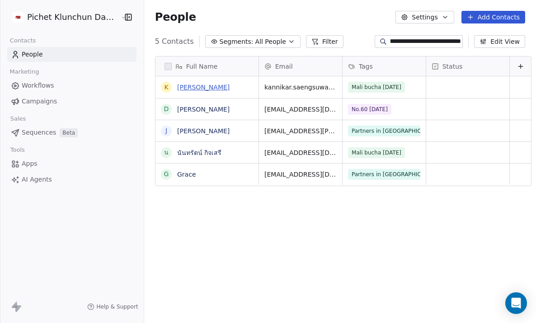
scroll to position [0, 0]
click at [219, 86] on link "[PERSON_NAME]" at bounding box center [203, 87] width 52 height 7
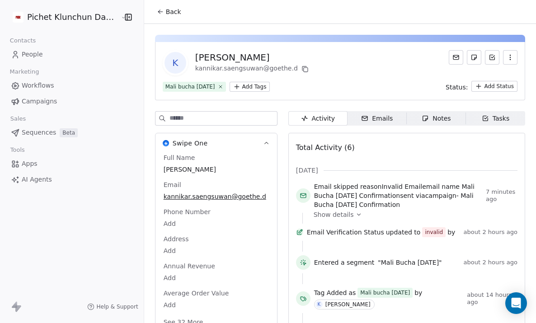
click at [167, 187] on span "Email" at bounding box center [172, 184] width 21 height 9
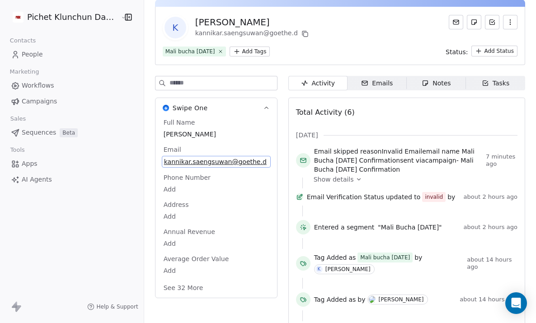
click at [259, 194] on div "Full Name Kannikar Saengsuwan Email kannikar.saengsuwan@goethe.d Phone Number A…" at bounding box center [216, 206] width 109 height 176
click at [385, 76] on span "Emails Emails" at bounding box center [377, 83] width 59 height 14
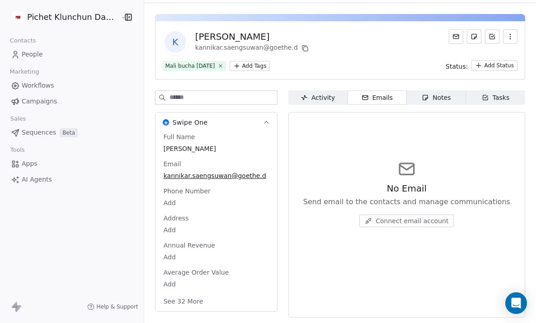
scroll to position [21, 0]
click at [173, 169] on div "Email kannikar.saengsuwan@goethe.d" at bounding box center [216, 171] width 109 height 22
click at [168, 165] on span "Email" at bounding box center [172, 164] width 21 height 9
click at [257, 176] on span "kannikar.saengsuwan@goethe.d" at bounding box center [216, 176] width 104 height 9
click at [251, 176] on span "kannikar.saengsuwan@goethe.d" at bounding box center [216, 176] width 104 height 9
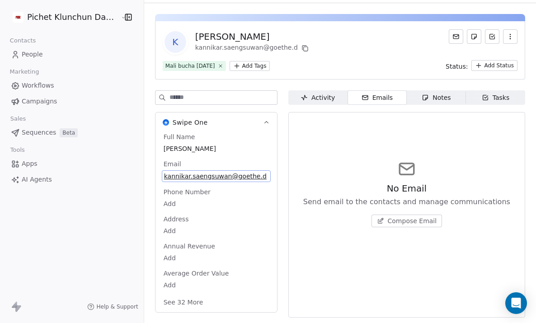
click at [251, 176] on span "kannikar.saengsuwan@goethe.d" at bounding box center [216, 176] width 104 height 9
type input "**********"
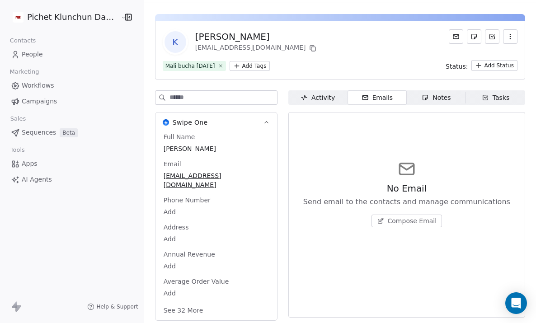
click at [52, 90] on link "Workflows" at bounding box center [71, 85] width 129 height 15
click at [51, 98] on span "Campaigns" at bounding box center [39, 101] width 35 height 9
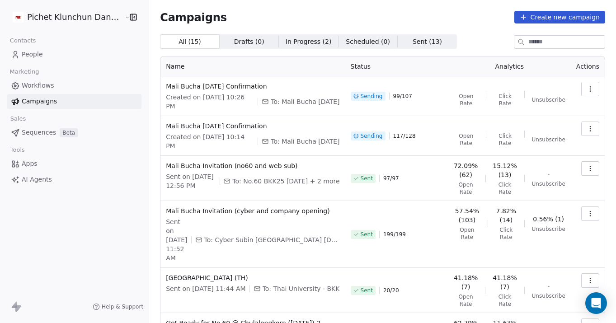
click at [453, 35] on div "All ( 15 ) All ( 15 ) Drafts ( 0 ) Drafts ( 0 ) In Progress ( 2 ) In Progress (…" at bounding box center [382, 41] width 445 height 14
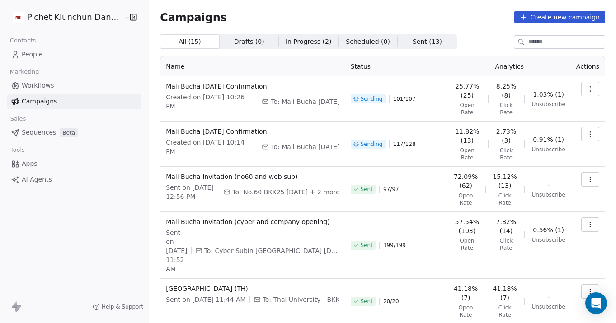
click at [589, 131] on icon "button" at bounding box center [590, 134] width 7 height 7
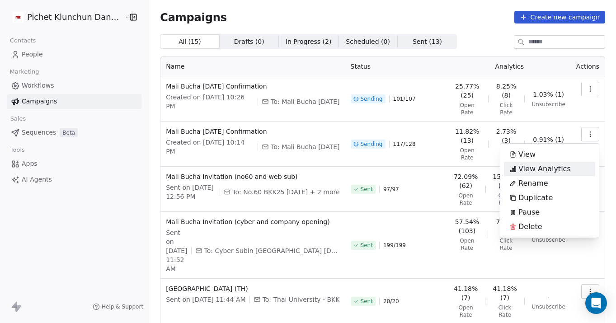
click at [550, 166] on span "View Analytics" at bounding box center [544, 169] width 52 height 11
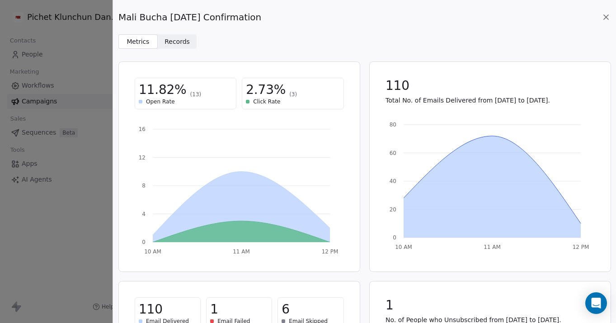
click at [167, 38] on span "Records" at bounding box center [177, 41] width 25 height 9
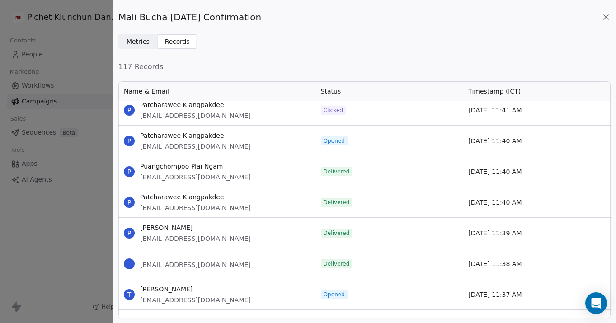
scroll to position [1584, 0]
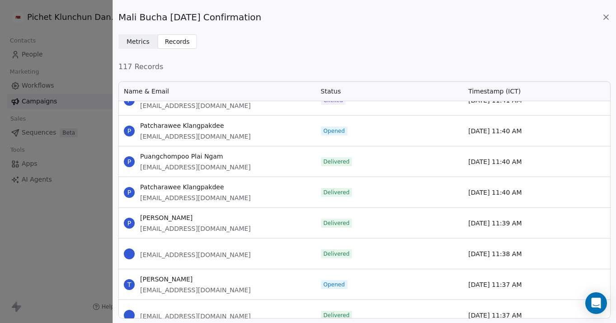
click at [94, 273] on div "Mali Bucha [DATE] Confirmation Metrics Metrics Records Records 117 Records Name…" at bounding box center [308, 161] width 616 height 323
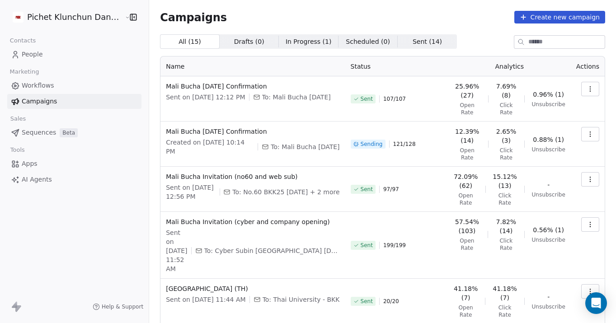
click at [585, 91] on button "button" at bounding box center [590, 89] width 18 height 14
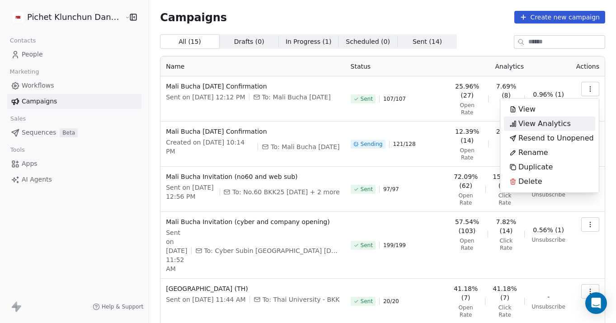
click at [564, 118] on span "View Analytics" at bounding box center [544, 123] width 52 height 11
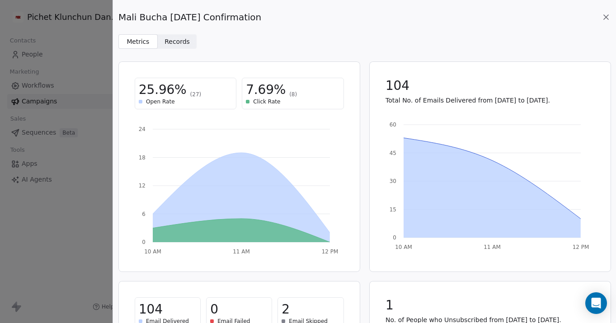
click at [174, 51] on div "Mali Bucha [DATE] Confirmation Metrics Metrics Records Records 25.96% (27) Open…" at bounding box center [364, 161] width 503 height 323
click at [174, 43] on span "Records" at bounding box center [177, 41] width 25 height 9
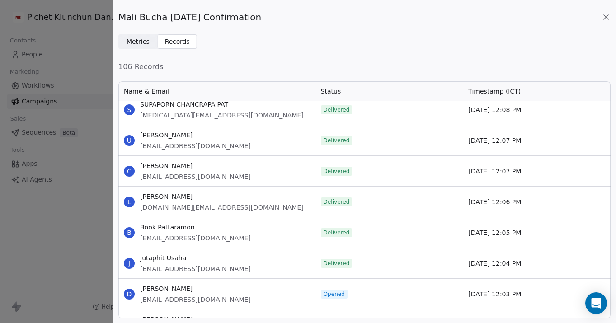
scroll to position [377, 0]
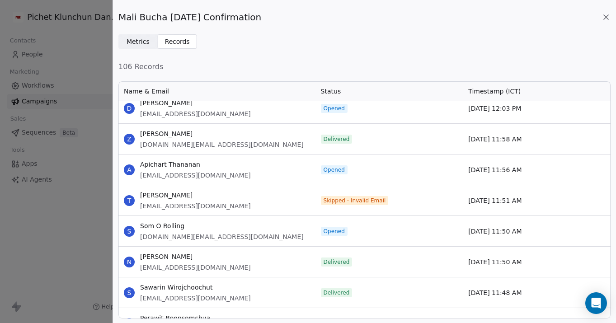
click at [196, 208] on span "[EMAIL_ADDRESS][DOMAIN_NAME]" at bounding box center [195, 206] width 111 height 9
copy span "[EMAIL_ADDRESS][DOMAIN_NAME]"
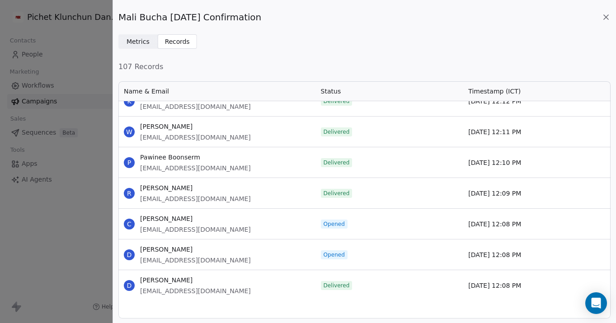
scroll to position [0, 0]
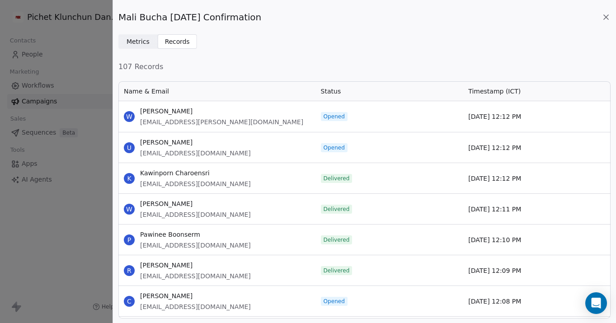
click at [602, 17] on icon at bounding box center [606, 17] width 9 height 9
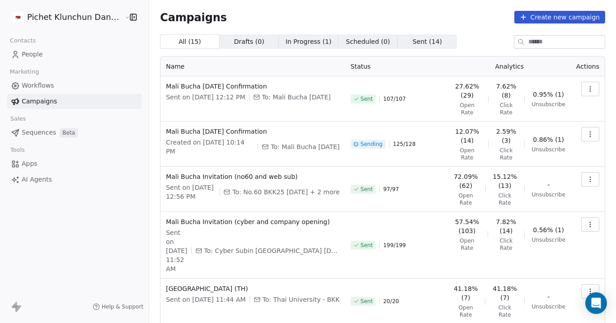
click at [591, 136] on icon "button" at bounding box center [590, 134] width 7 height 7
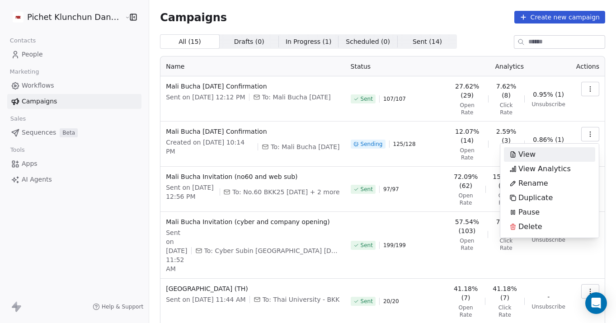
click at [581, 92] on html "Pichet Klunchun Dance Company Contacts People Marketing Workflows Campaigns Sal…" at bounding box center [308, 161] width 616 height 323
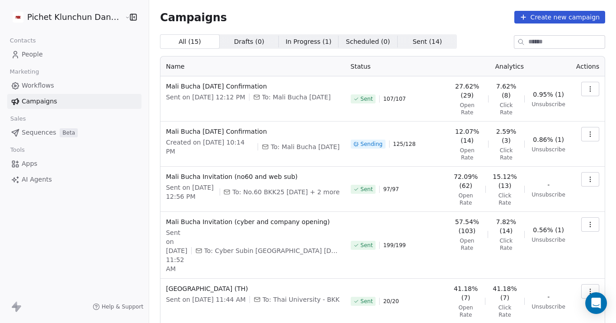
click at [587, 92] on icon "button" at bounding box center [590, 88] width 7 height 7
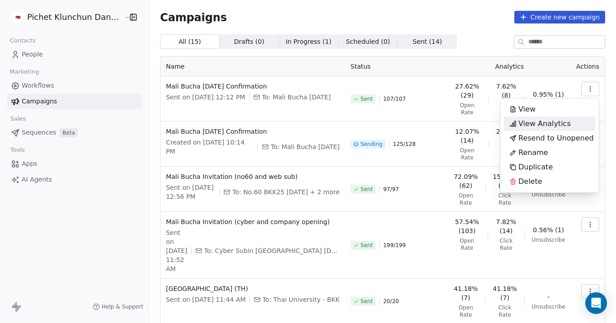
click at [566, 127] on span "View Analytics" at bounding box center [544, 123] width 52 height 11
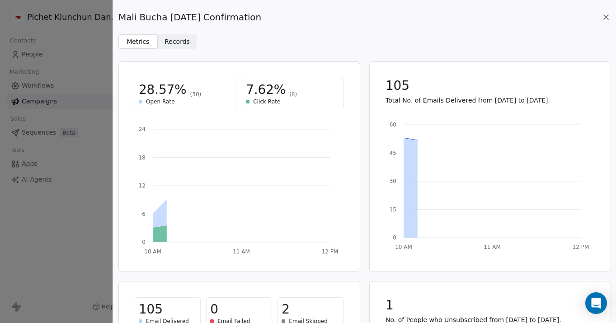
click at [181, 47] on span "Records Records" at bounding box center [177, 41] width 39 height 14
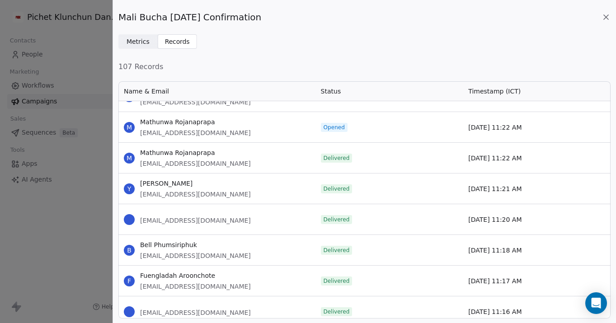
scroll to position [2087, 0]
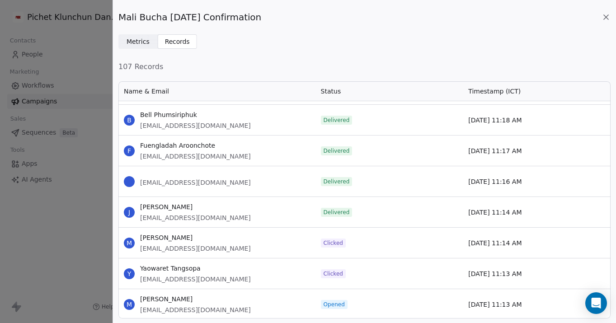
click at [80, 247] on div "Mali Bucha [DATE] Confirmation Metrics Metrics Records Records 107 Records Name…" at bounding box center [308, 161] width 616 height 323
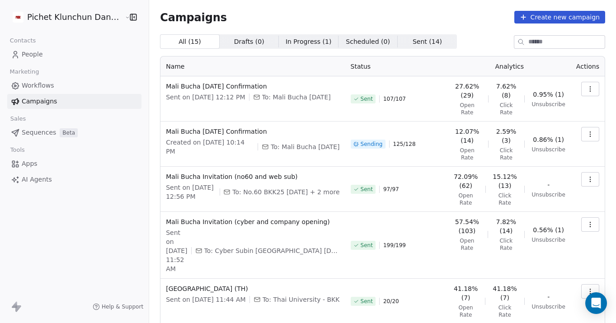
click at [593, 136] on icon "button" at bounding box center [590, 134] width 7 height 7
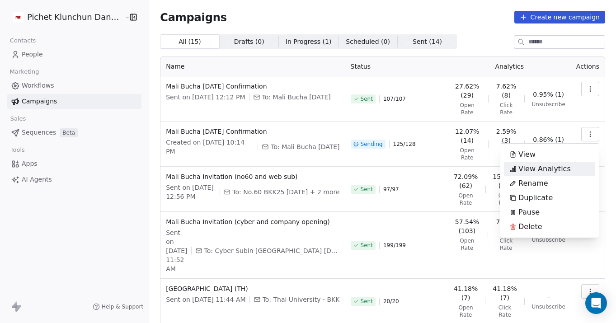
click at [562, 164] on span "View Analytics" at bounding box center [544, 169] width 52 height 11
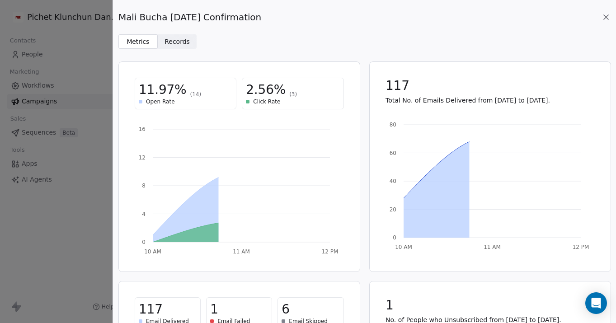
click at [164, 36] on span "Records Records" at bounding box center [177, 41] width 39 height 14
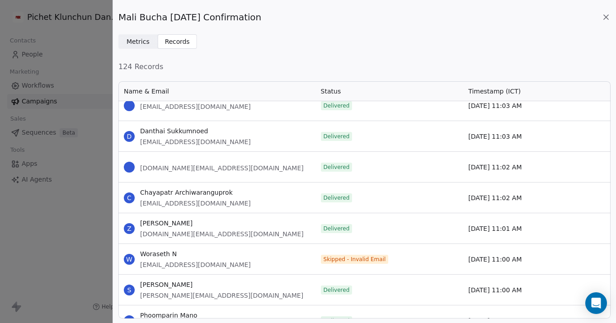
scroll to position [3248, 0]
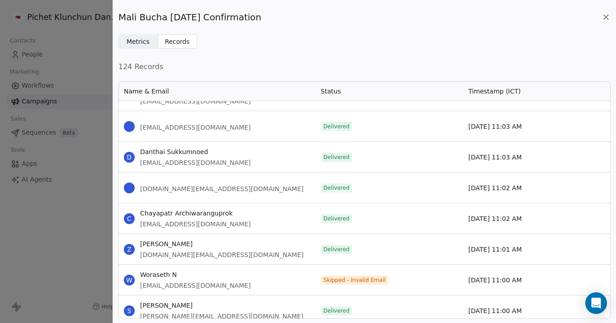
click at [188, 286] on span "woraseth@yahoo.com" at bounding box center [195, 285] width 111 height 9
copy span "woraseth@yahoo.com"
click at [71, 231] on div "Mali Bucha Aug 15th Confirmation Metrics Metrics Records Records 124 Records Na…" at bounding box center [308, 161] width 616 height 323
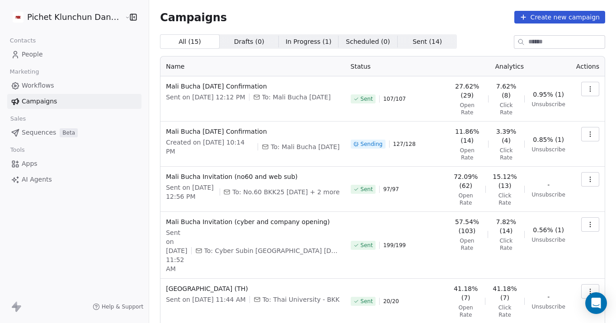
click at [589, 134] on icon "button" at bounding box center [590, 134] width 7 height 7
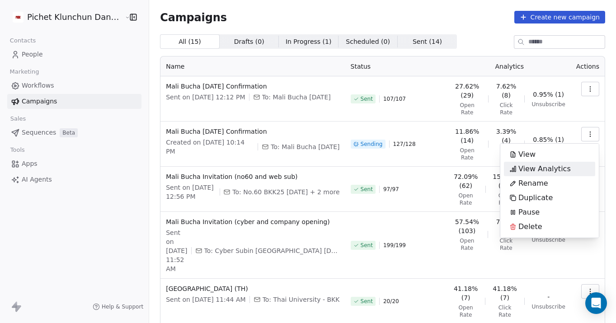
click at [565, 164] on span "View Analytics" at bounding box center [544, 169] width 52 height 11
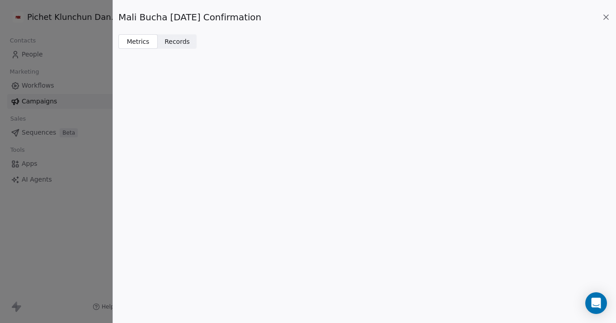
click at [180, 42] on span "Records" at bounding box center [177, 41] width 25 height 9
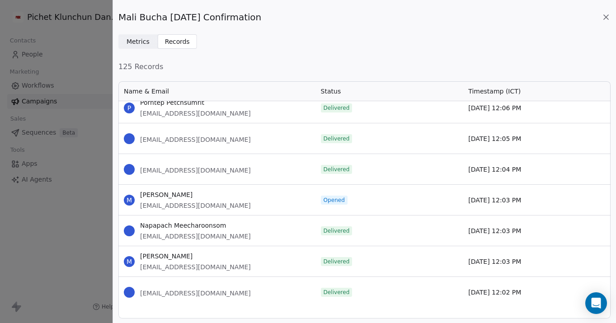
scroll to position [0, 0]
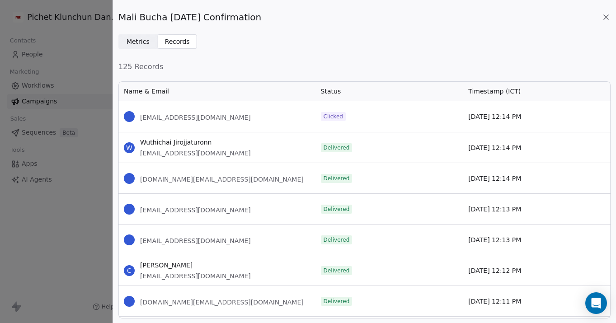
click at [22, 240] on div "Mali Bucha Aug 15th Confirmation Metrics Metrics Records Records 125 Records Na…" at bounding box center [308, 161] width 616 height 323
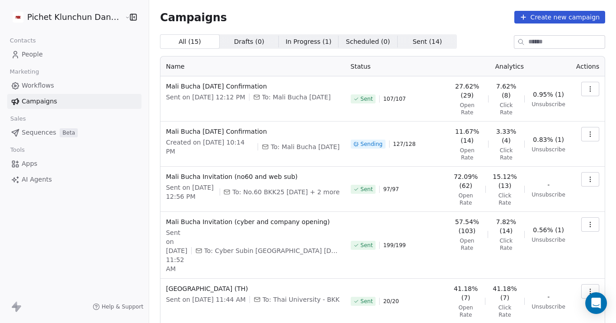
click at [592, 88] on icon "button" at bounding box center [590, 88] width 7 height 7
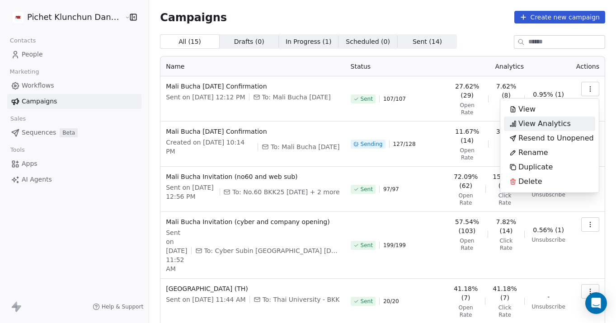
click at [570, 124] on div "View Analytics" at bounding box center [540, 124] width 72 height 14
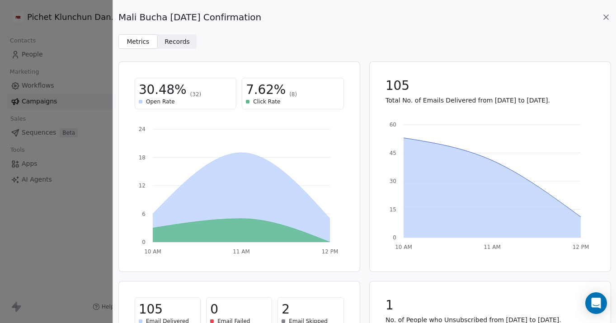
click at [171, 43] on span "Records" at bounding box center [177, 41] width 25 height 9
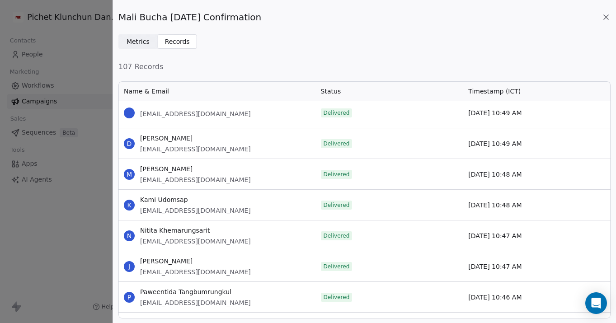
scroll to position [3623, 0]
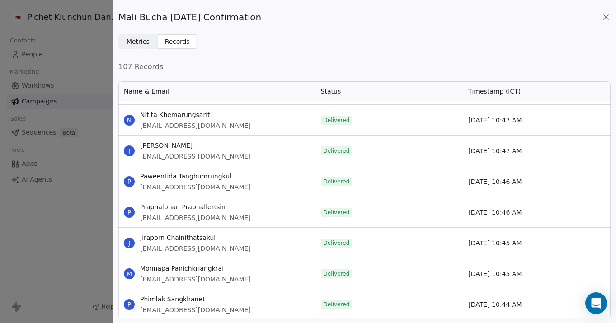
click at [82, 189] on div "Mali Bucha Aug 16th Confirmation Metrics Metrics Records Records 107 Records Na…" at bounding box center [308, 161] width 616 height 323
